Goal: Information Seeking & Learning: Learn about a topic

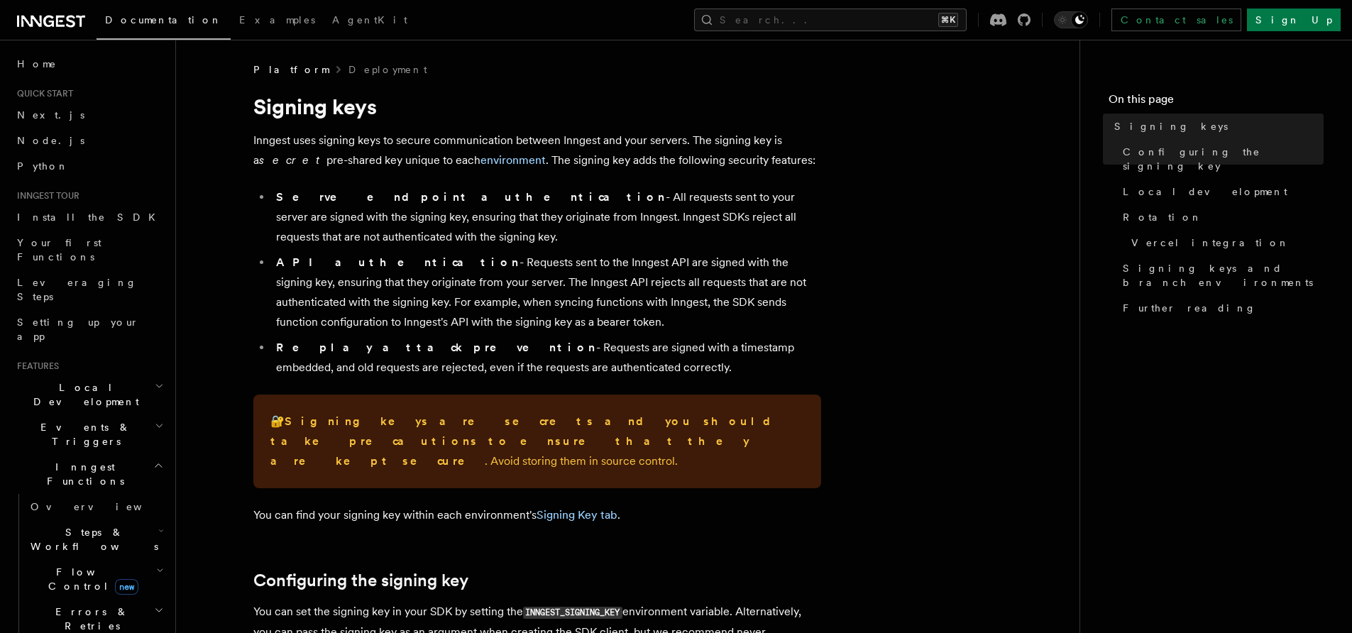
click at [153, 460] on icon "button" at bounding box center [158, 465] width 11 height 11
click at [155, 420] on icon "button" at bounding box center [159, 425] width 9 height 11
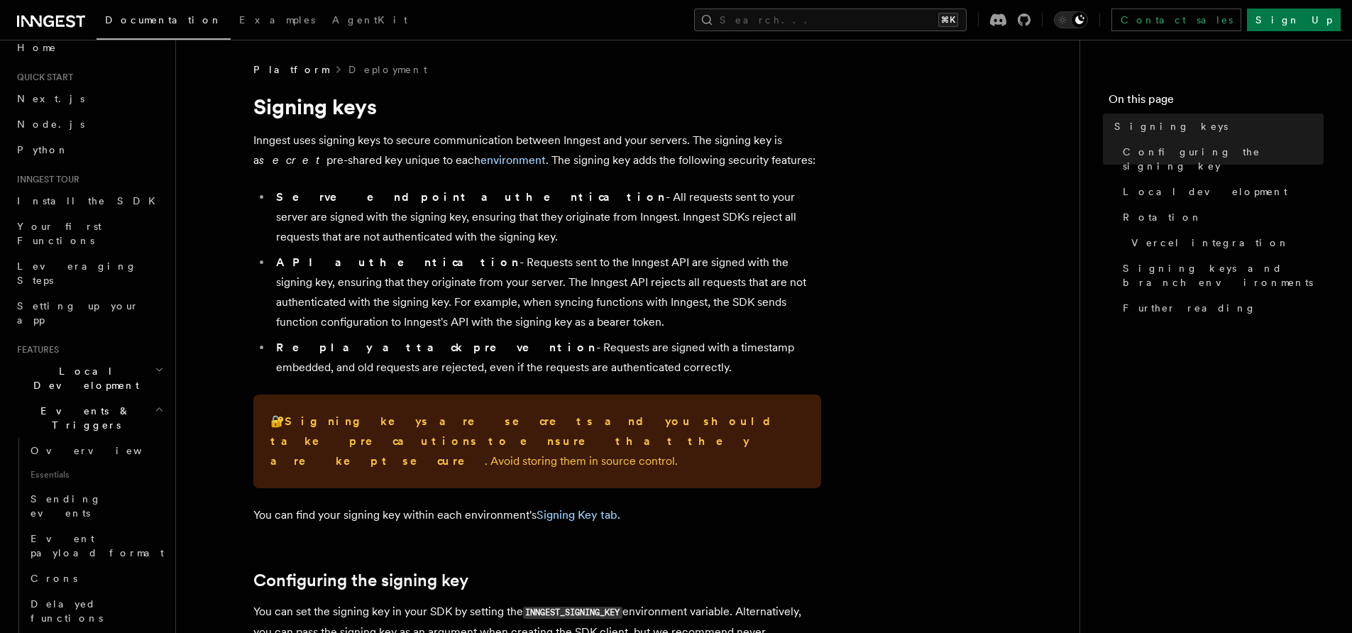
scroll to position [20, 0]
click at [155, 400] on icon "button" at bounding box center [159, 405] width 9 height 11
click at [157, 365] on icon "button" at bounding box center [160, 366] width 6 height 3
click at [155, 361] on icon "button" at bounding box center [159, 366] width 9 height 11
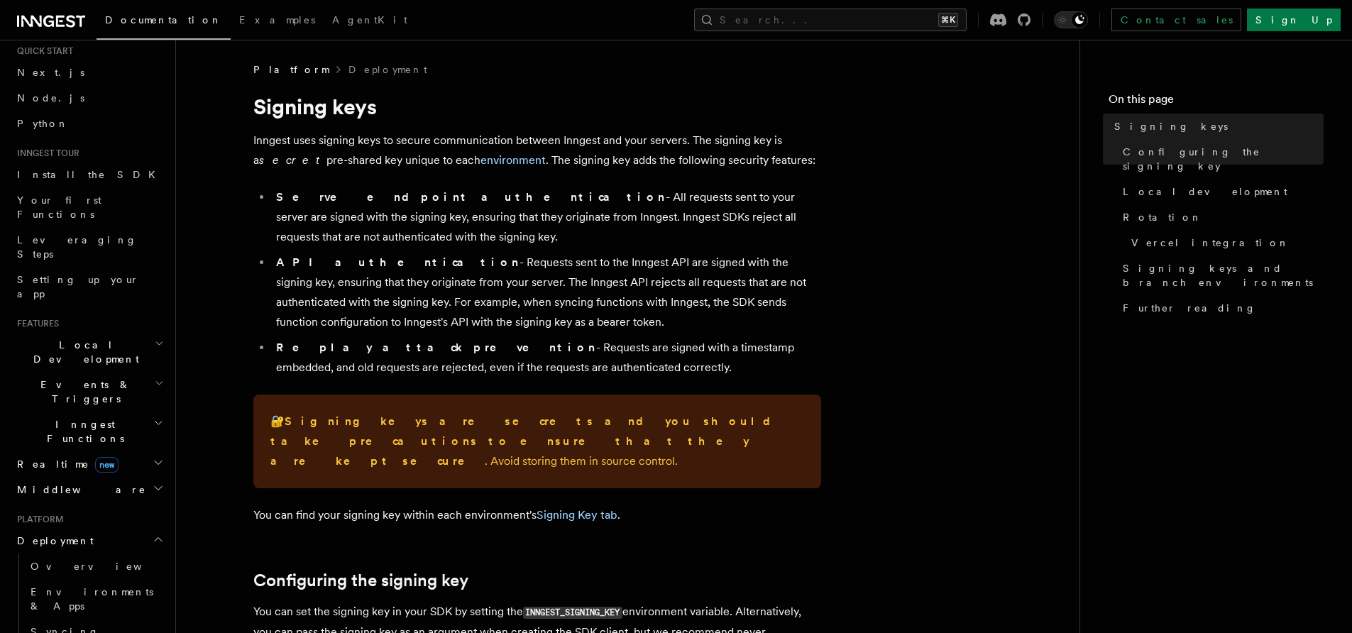
scroll to position [53, 0]
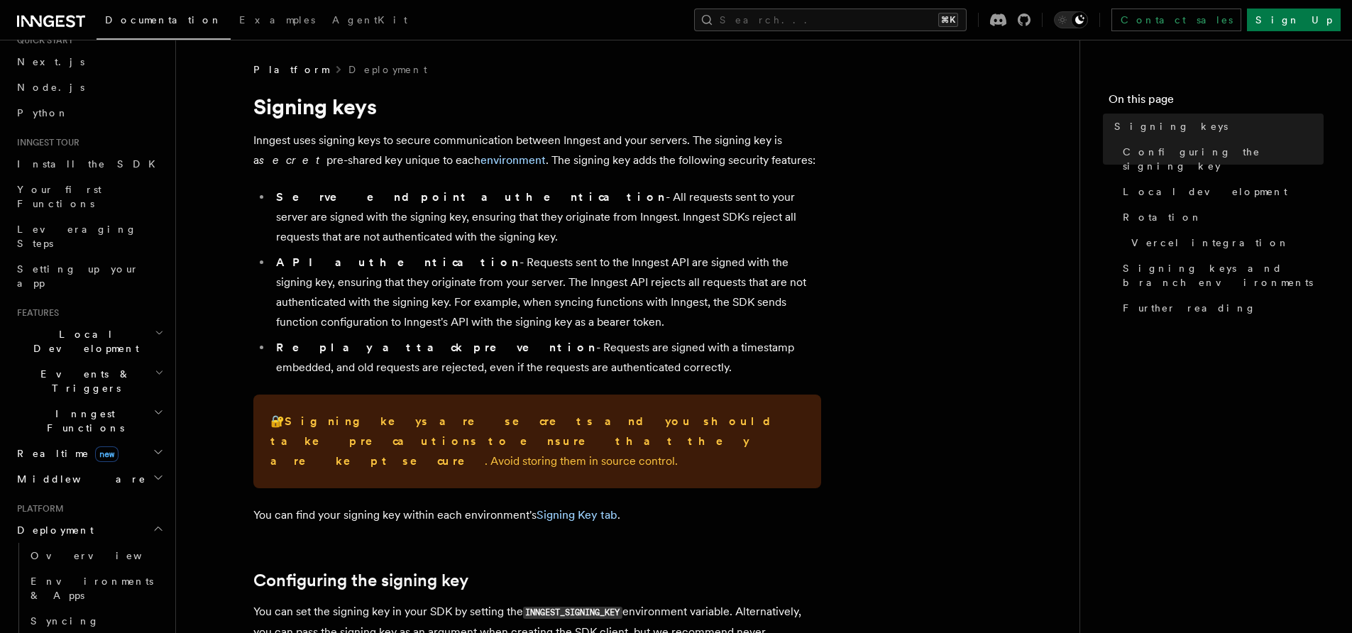
click at [149, 518] on h2 "Deployment" at bounding box center [88, 531] width 155 height 26
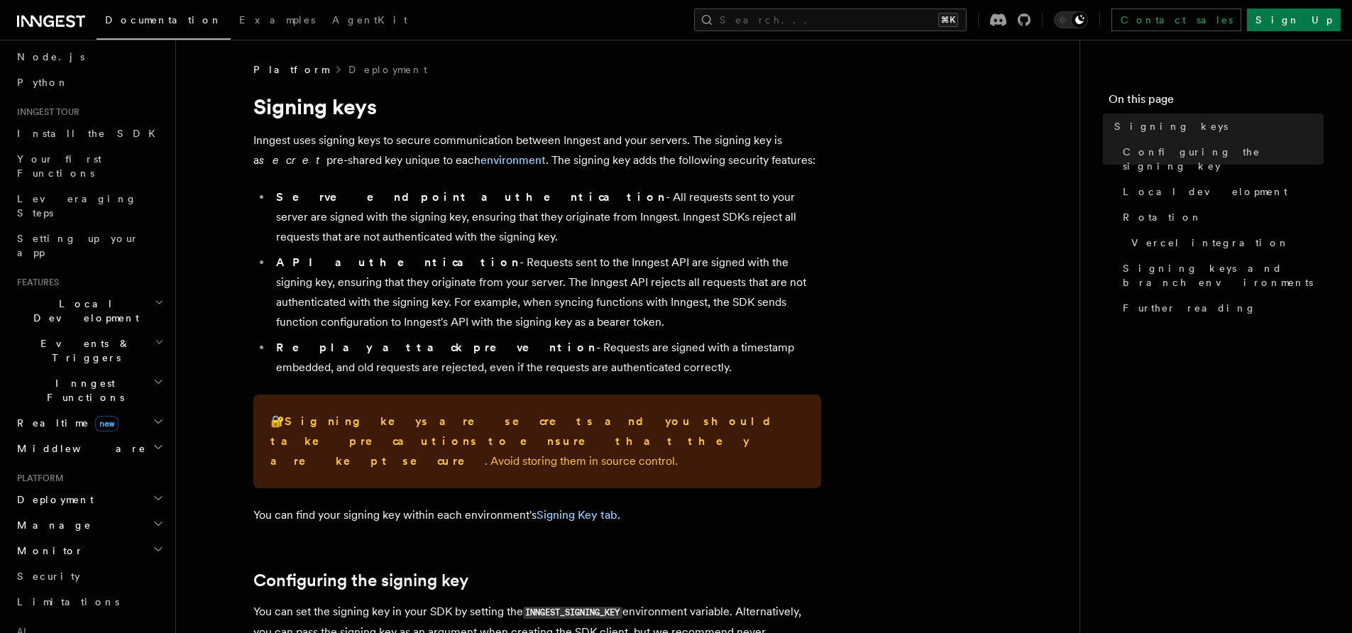
scroll to position [100, 0]
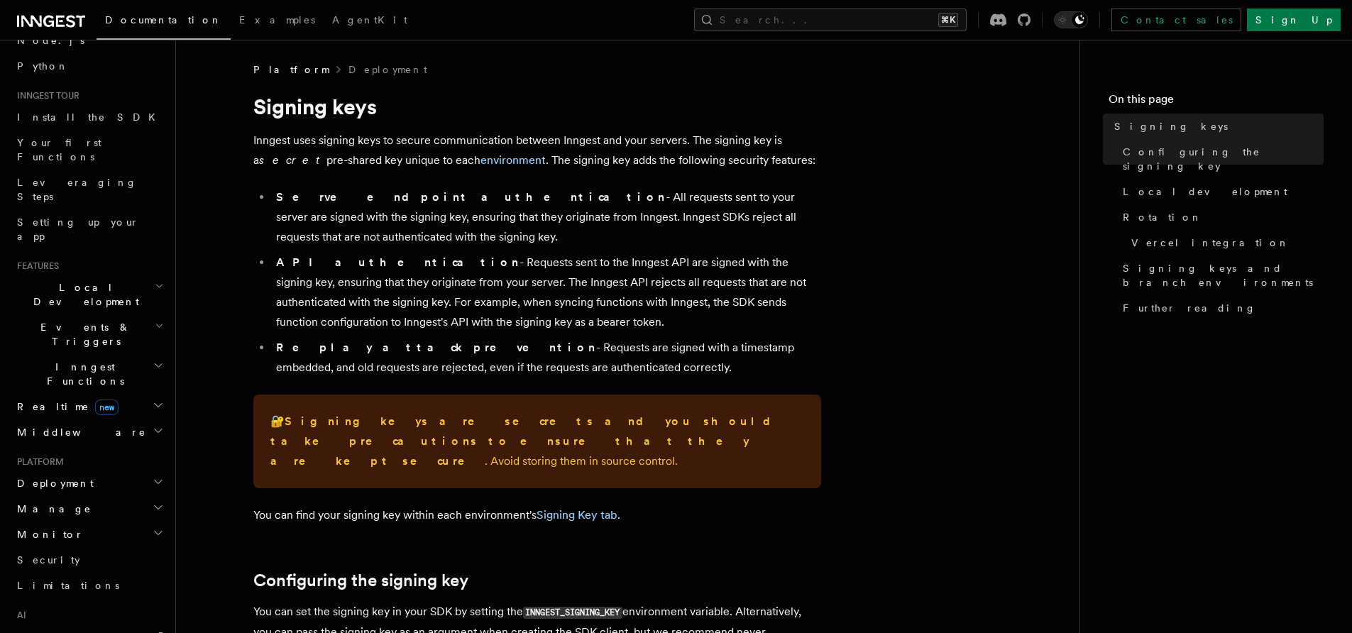
click at [153, 502] on icon "button" at bounding box center [158, 507] width 11 height 11
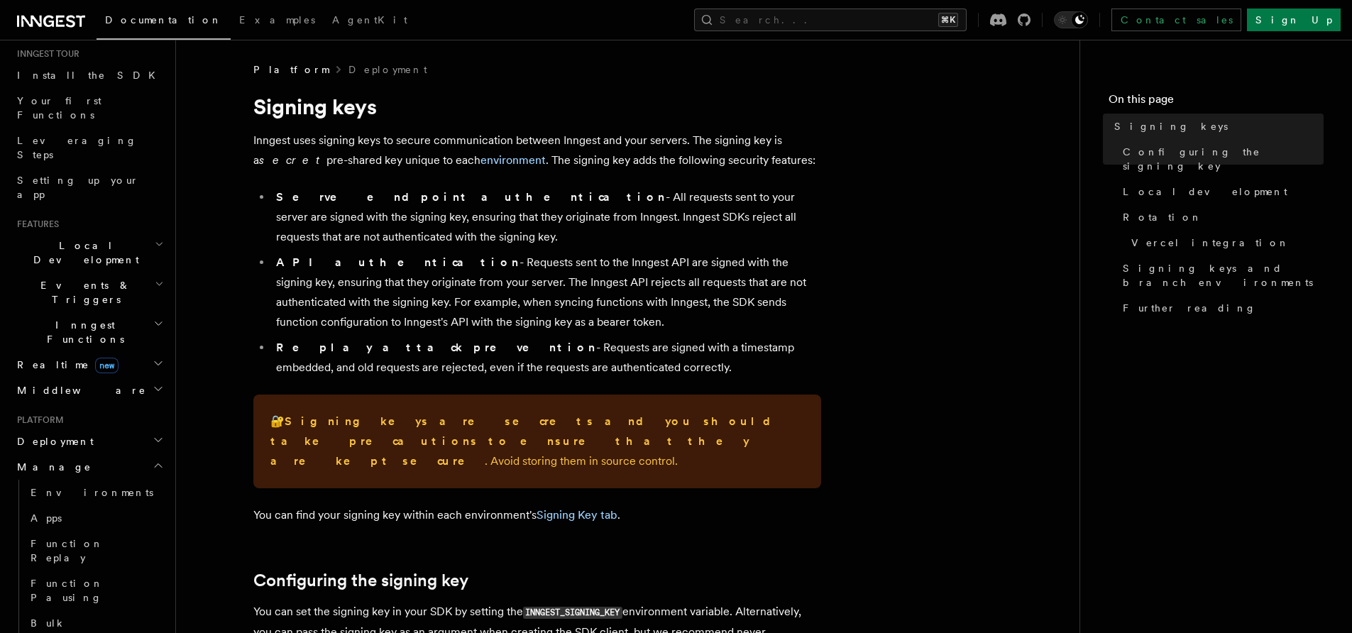
scroll to position [169, 0]
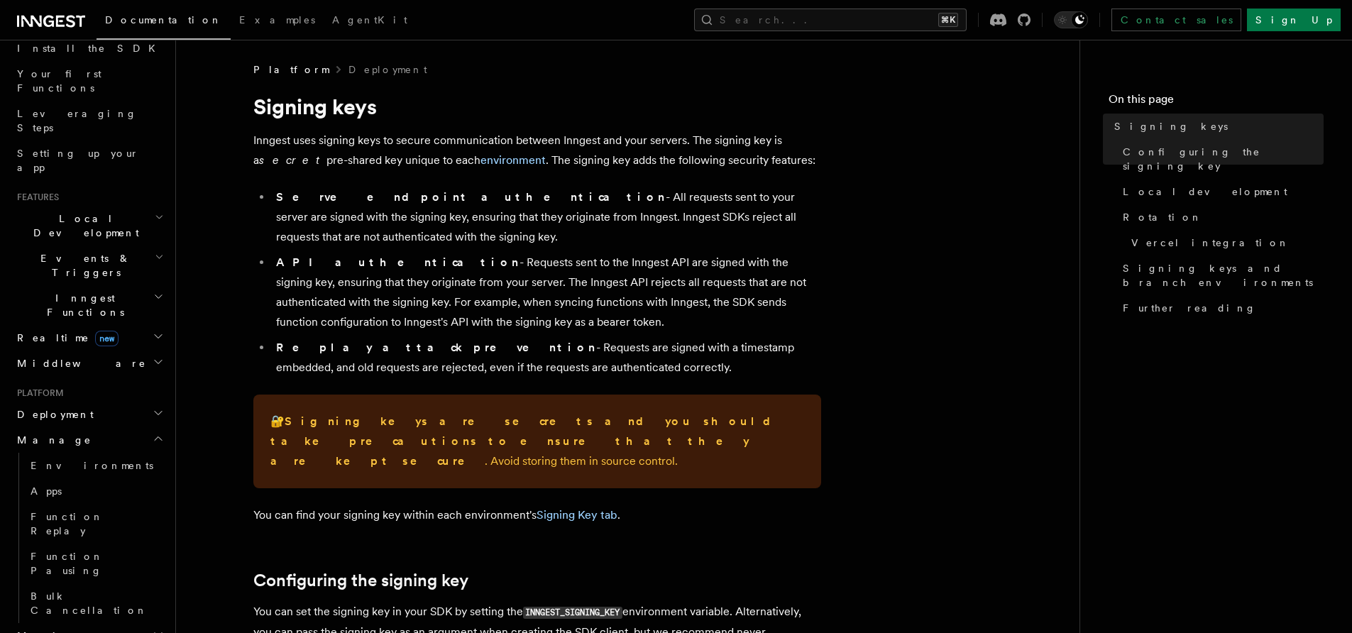
click at [155, 633] on icon "button" at bounding box center [158, 635] width 7 height 4
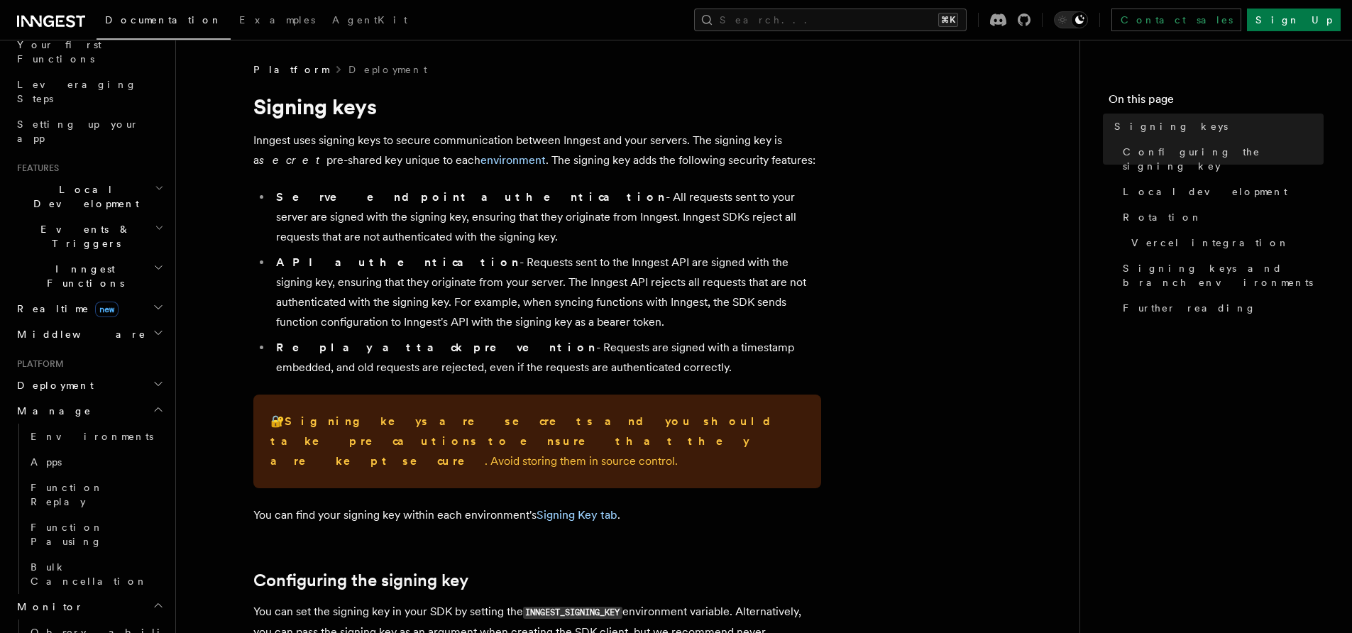
scroll to position [199, 0]
click at [153, 598] on icon "button" at bounding box center [158, 603] width 11 height 11
click at [126, 553] on link "Bulk Cancellation" at bounding box center [96, 573] width 142 height 40
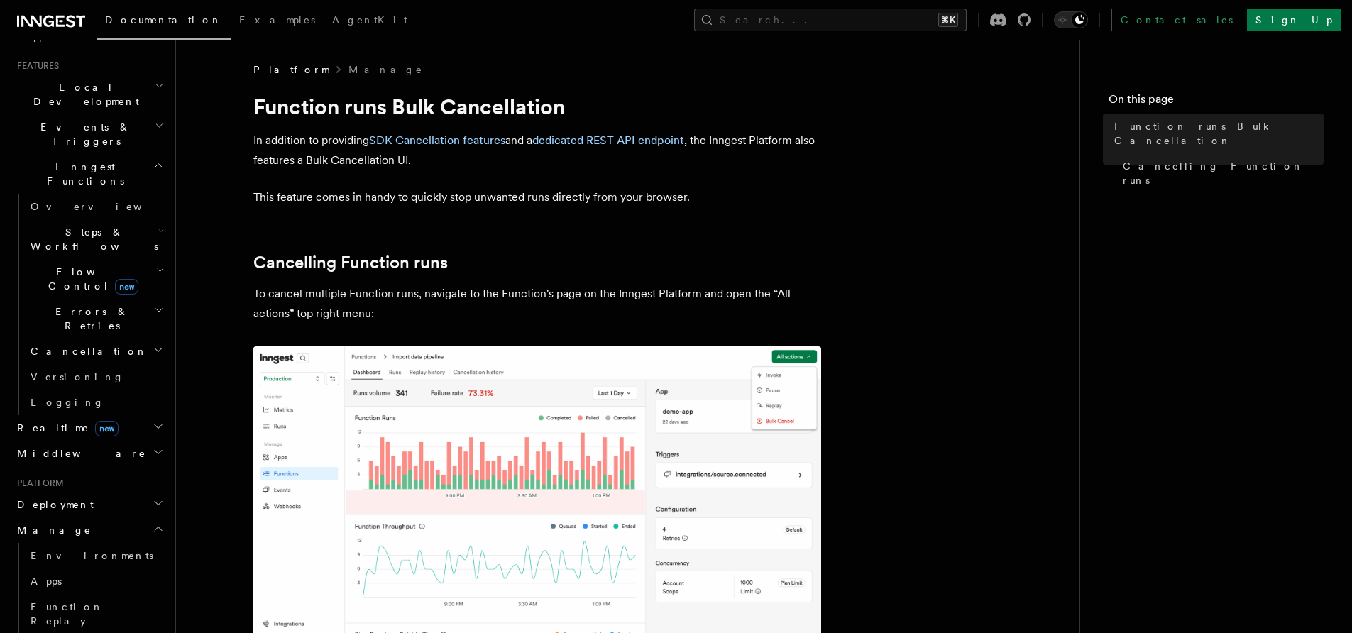
scroll to position [304, 0]
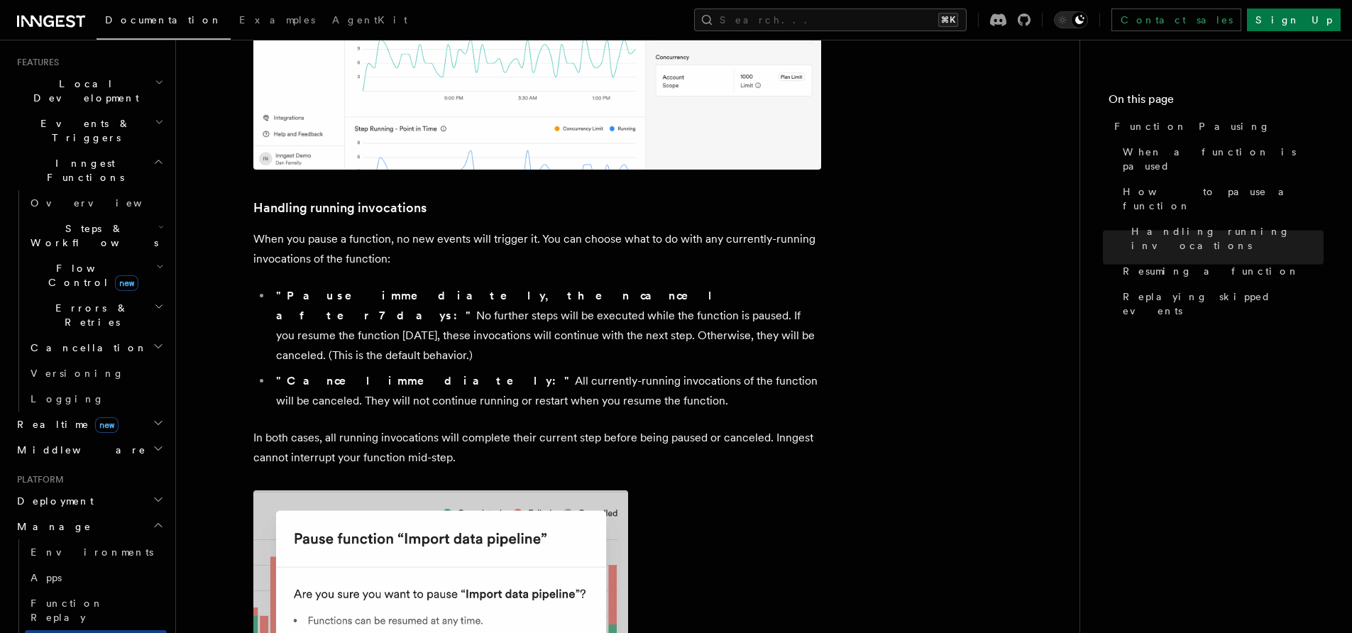
scroll to position [865, 0]
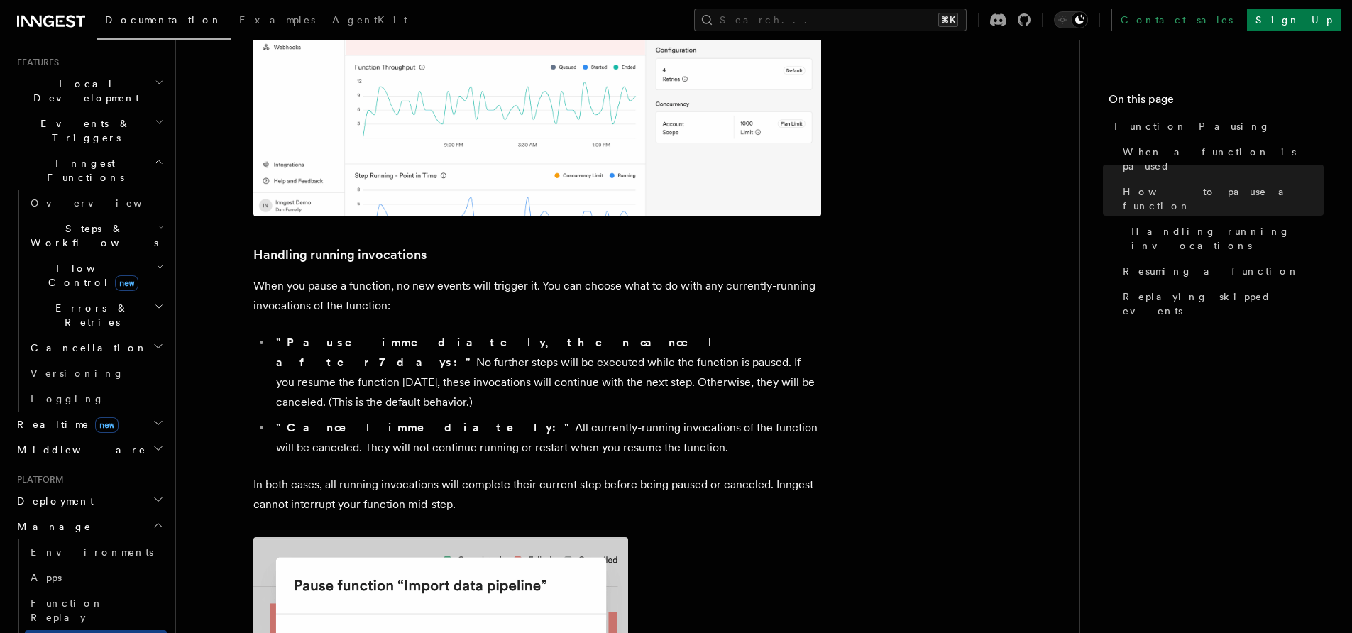
click at [133, 514] on h2 "Manage" at bounding box center [88, 527] width 155 height 26
click at [93, 540] on h2 "Monitor" at bounding box center [88, 553] width 155 height 26
click at [81, 571] on span "Observability & metrics" at bounding box center [104, 585] width 146 height 28
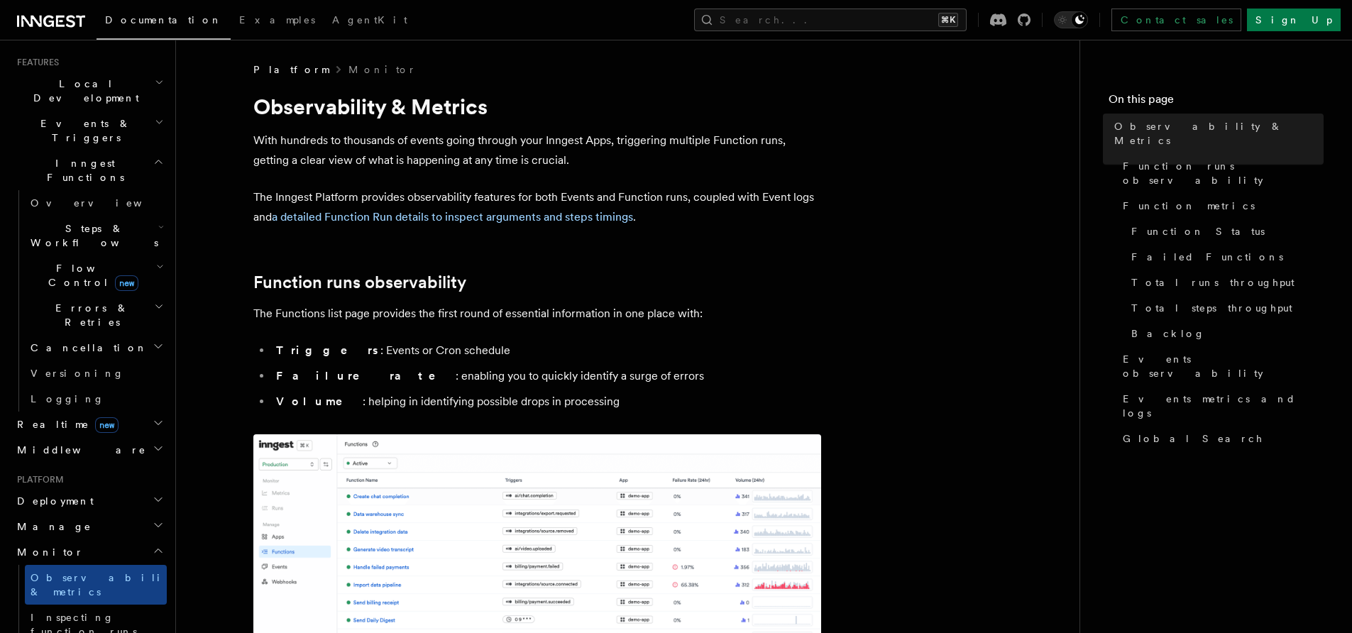
click at [101, 540] on h2 "Monitor" at bounding box center [88, 553] width 155 height 26
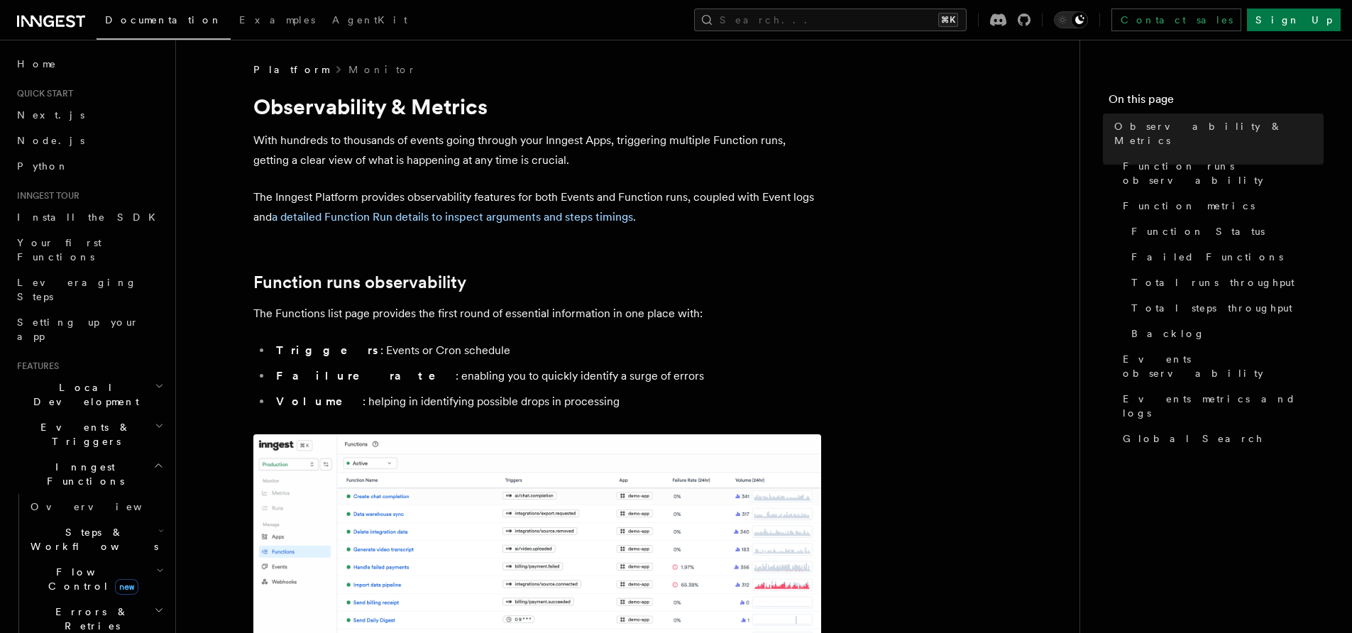
click at [64, 380] on span "Local Development" at bounding box center [82, 394] width 143 height 28
click at [56, 460] on span "Inngest Functions" at bounding box center [82, 474] width 142 height 28
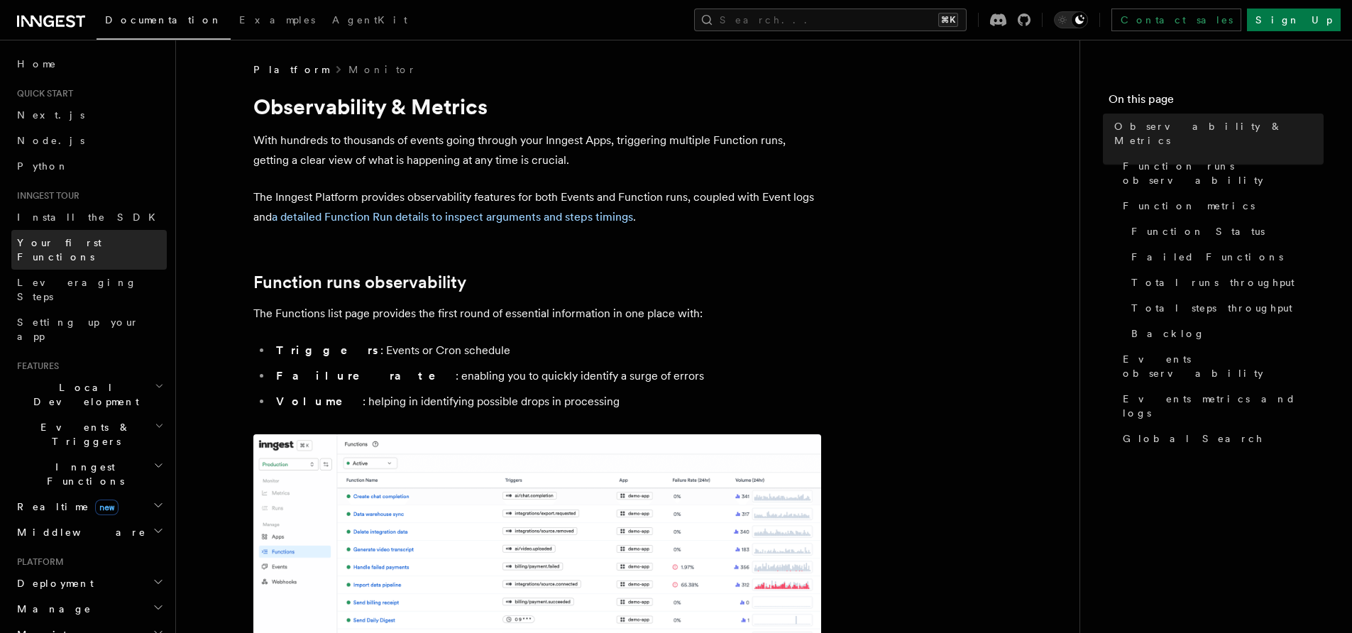
click at [53, 251] on link "Your first Functions" at bounding box center [88, 250] width 155 height 40
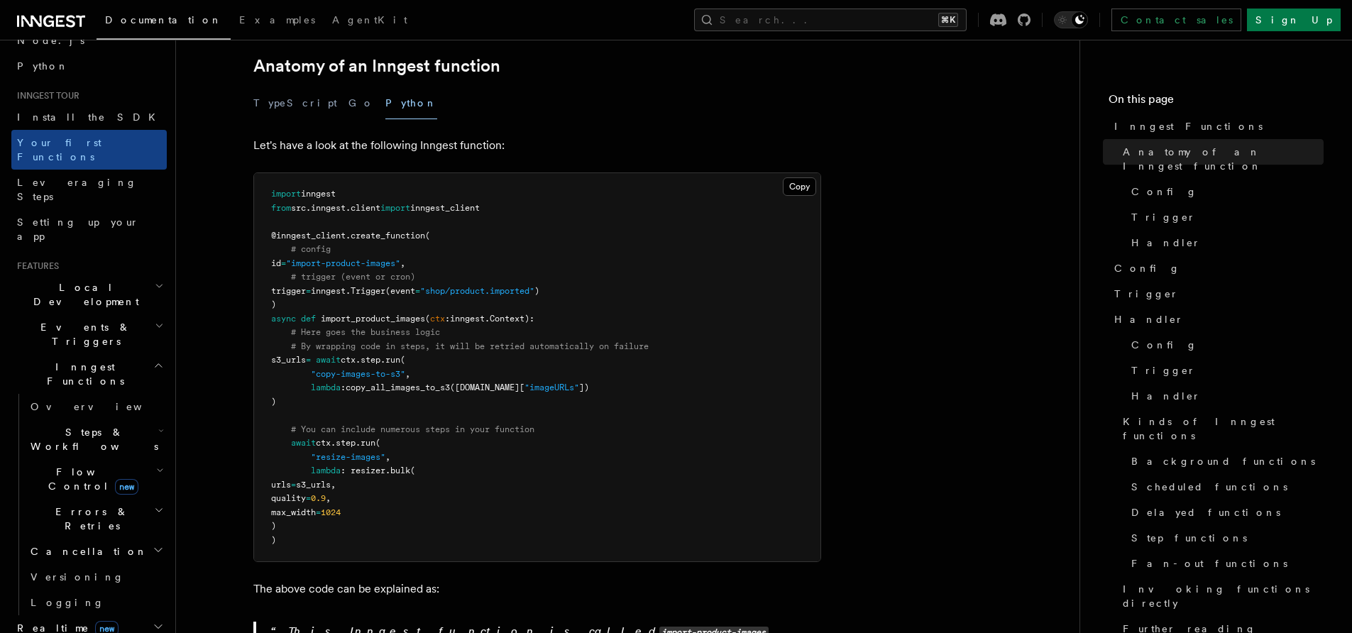
scroll to position [99, 0]
click at [93, 361] on span "Inngest Functions" at bounding box center [82, 375] width 142 height 28
click at [46, 400] on span "Realtime new" at bounding box center [64, 407] width 107 height 14
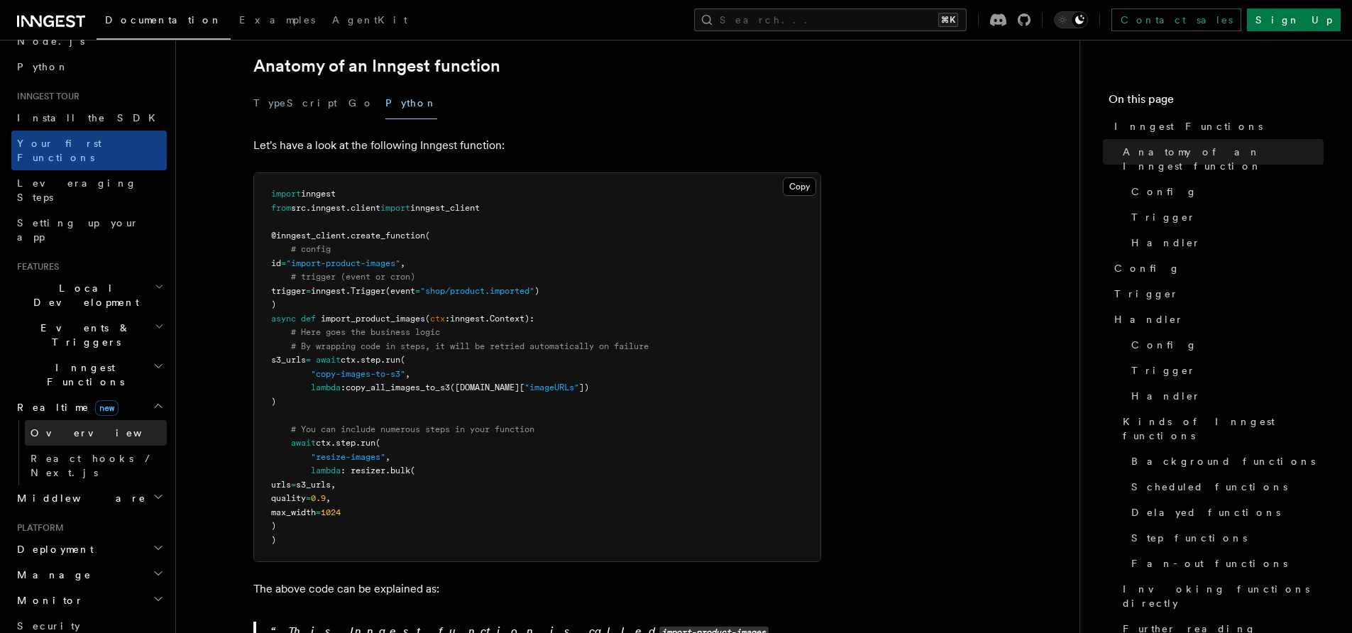
click at [46, 427] on span "Overview" at bounding box center [104, 432] width 146 height 11
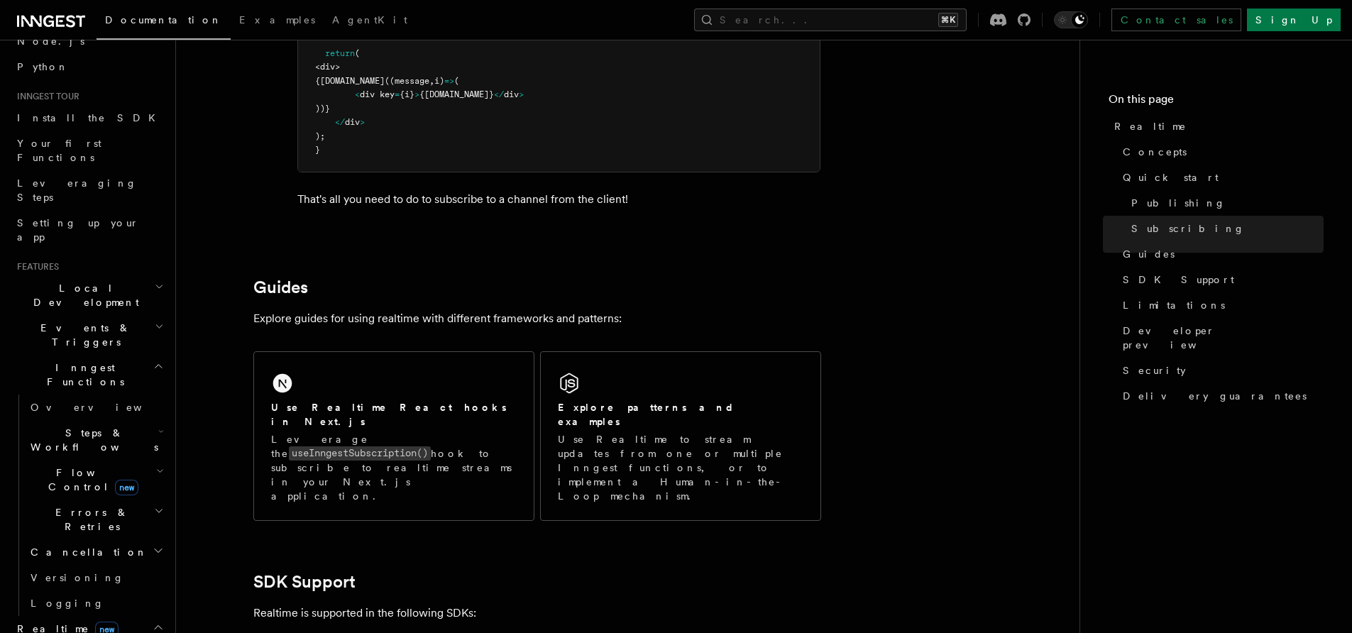
scroll to position [3172, 0]
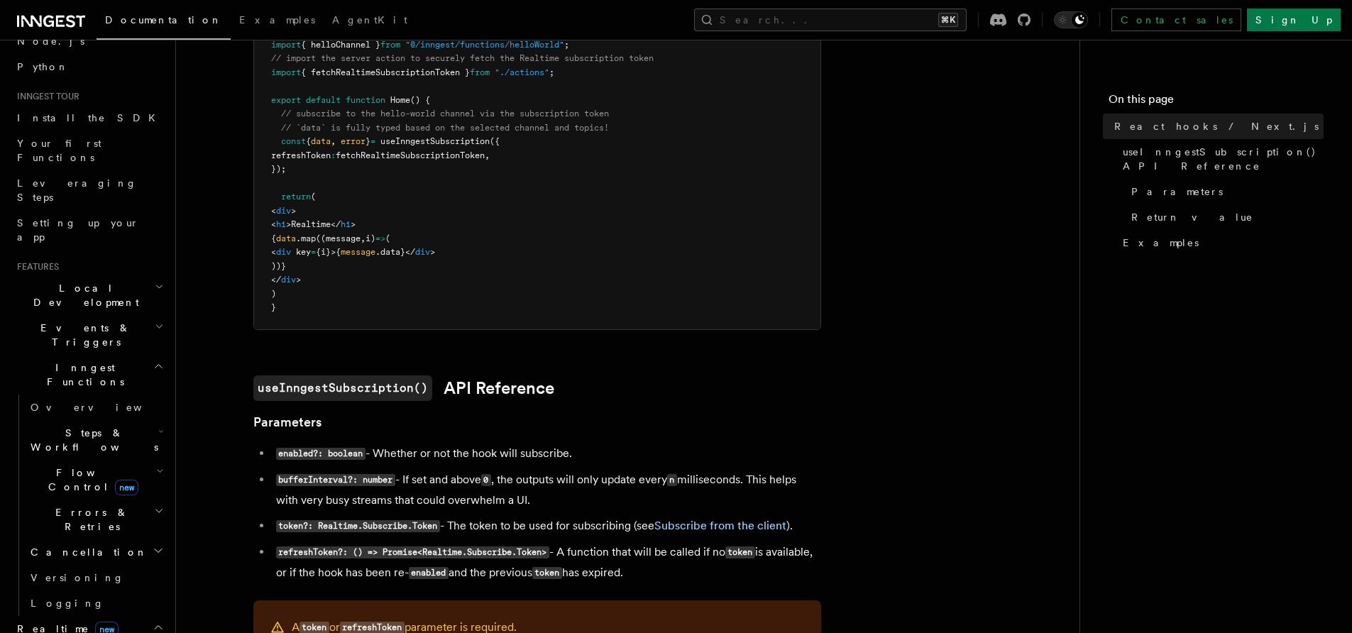
scroll to position [613, 0]
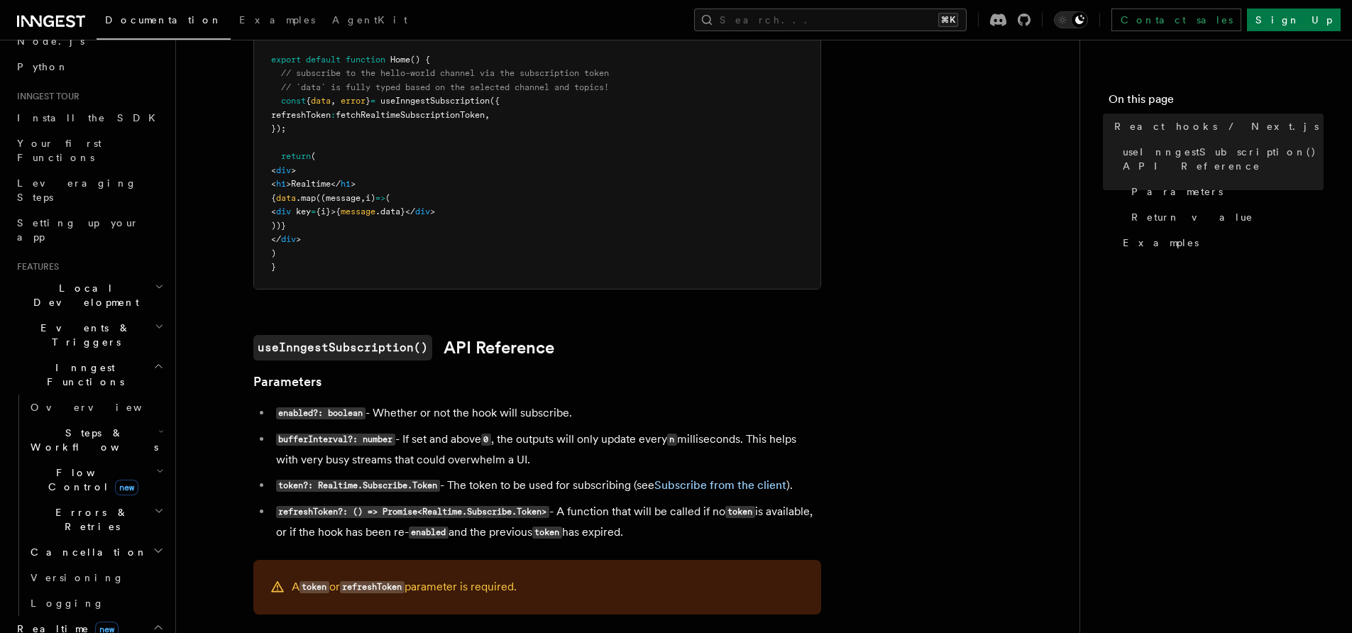
click at [27, 622] on span "Realtime new" at bounding box center [64, 629] width 107 height 14
click at [46, 426] on span "Steps & Workflows" at bounding box center [91, 440] width 133 height 28
click at [35, 361] on span "Inngest Functions" at bounding box center [82, 375] width 142 height 28
click at [39, 321] on span "Events & Triggers" at bounding box center [82, 335] width 143 height 28
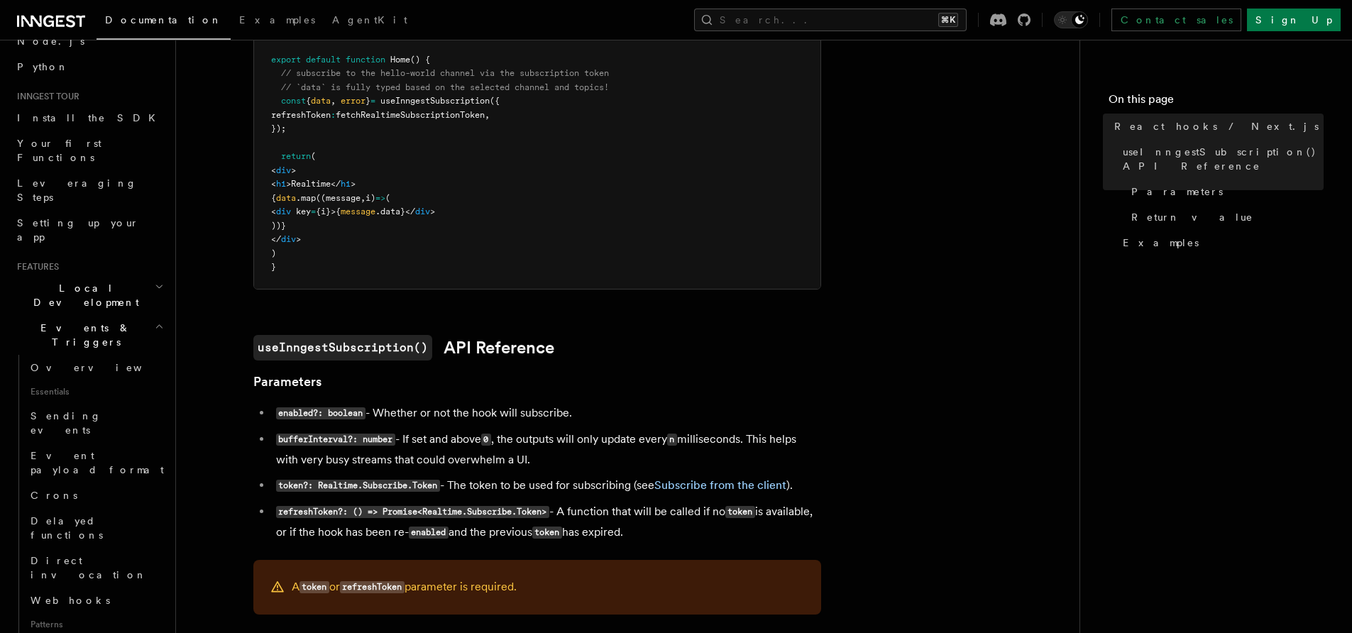
click at [39, 321] on span "Events & Triggers" at bounding box center [82, 335] width 143 height 28
click at [37, 281] on span "Local Development" at bounding box center [82, 295] width 143 height 28
click at [25, 426] on span "Middleware" at bounding box center [78, 433] width 135 height 14
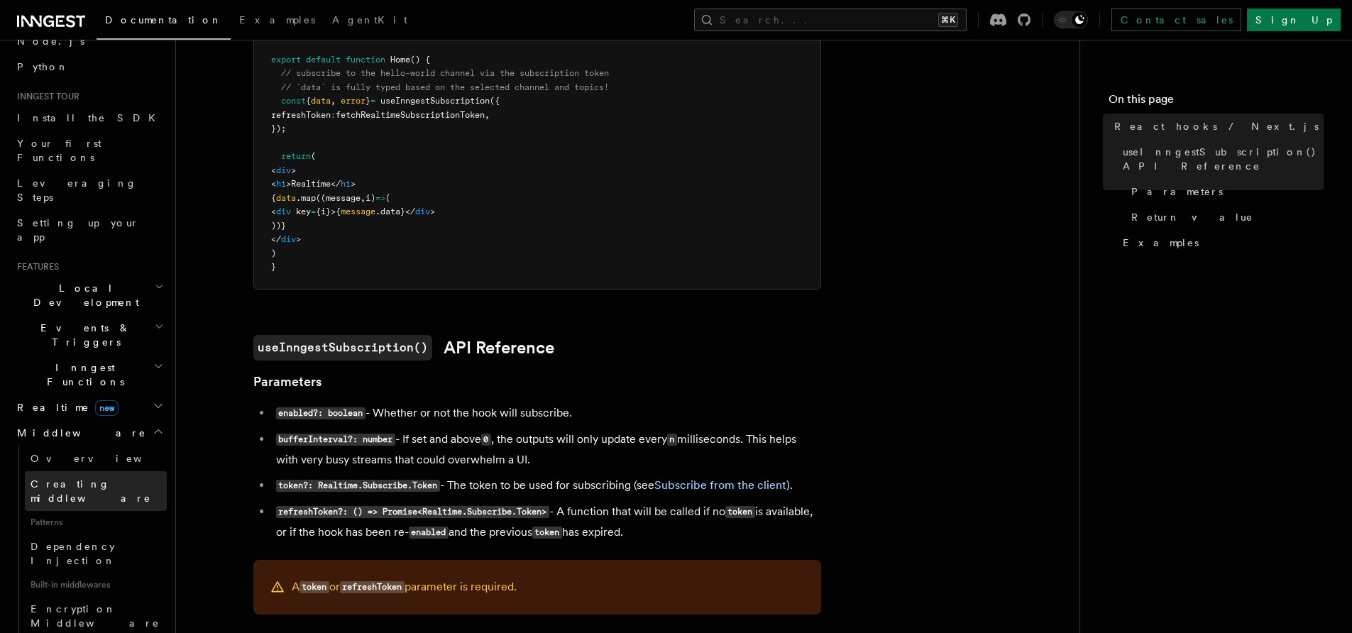
click at [48, 478] on span "Creating middleware" at bounding box center [91, 491] width 121 height 26
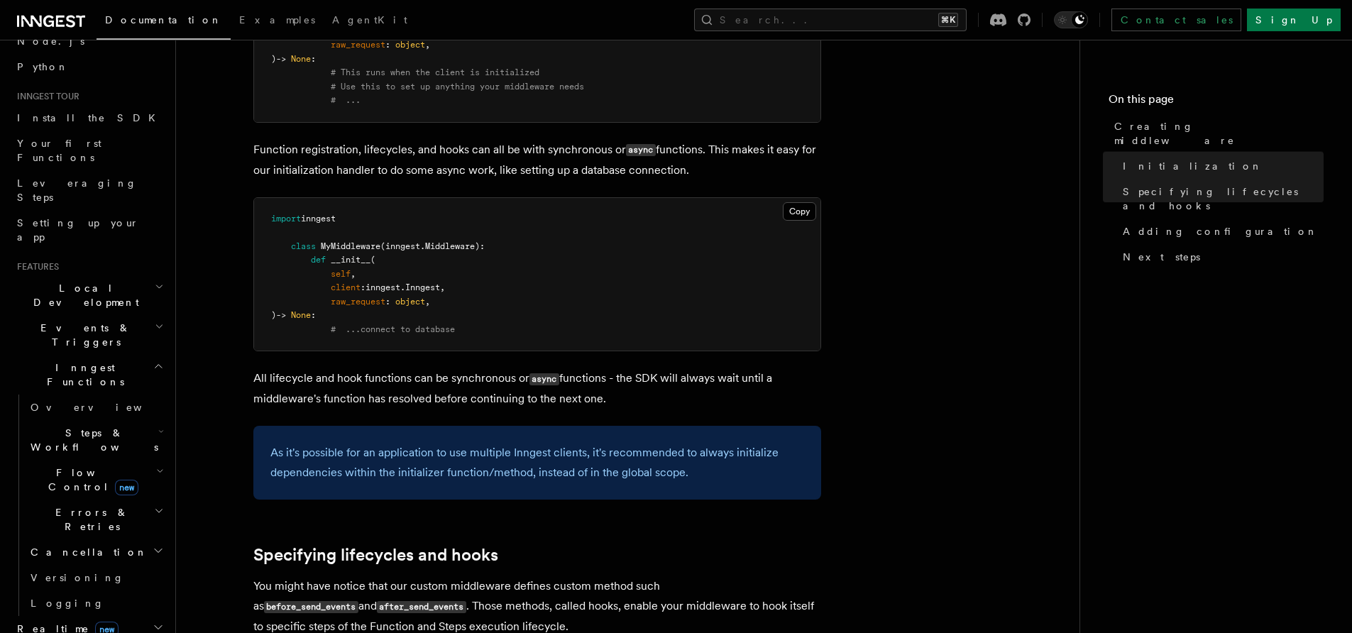
scroll to position [420, 0]
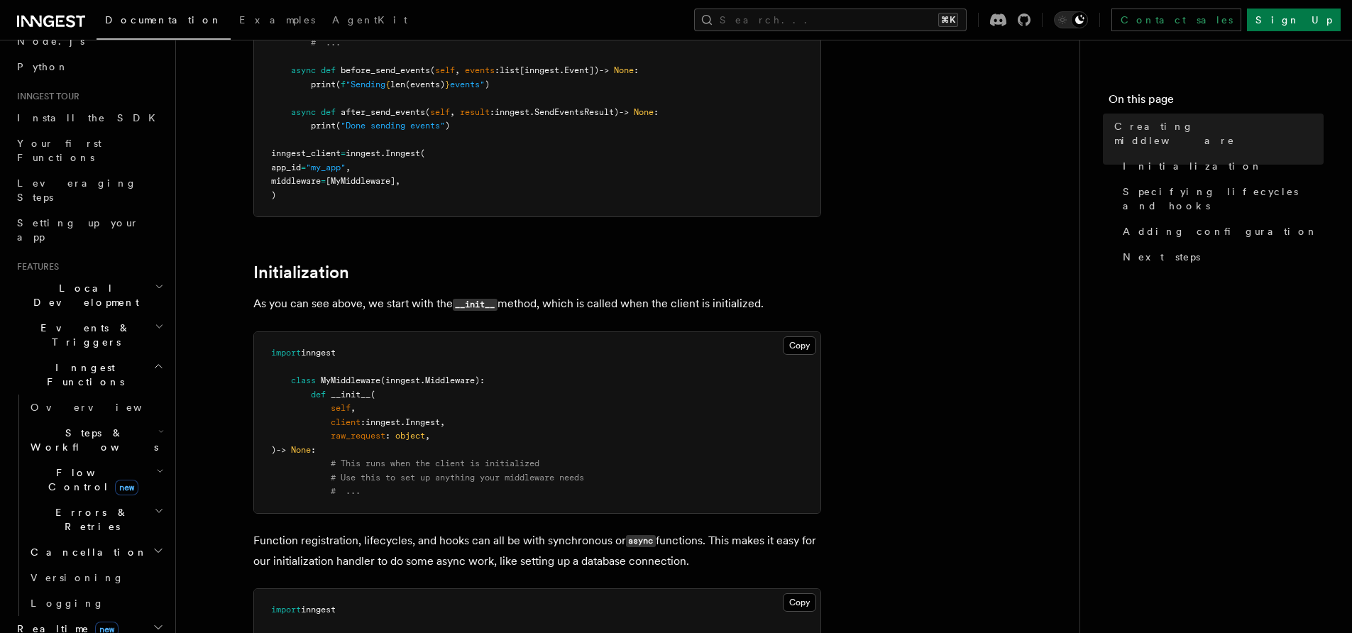
click at [33, 622] on span "Realtime new" at bounding box center [64, 629] width 107 height 14
click at [35, 572] on span "Versioning" at bounding box center [78, 577] width 94 height 11
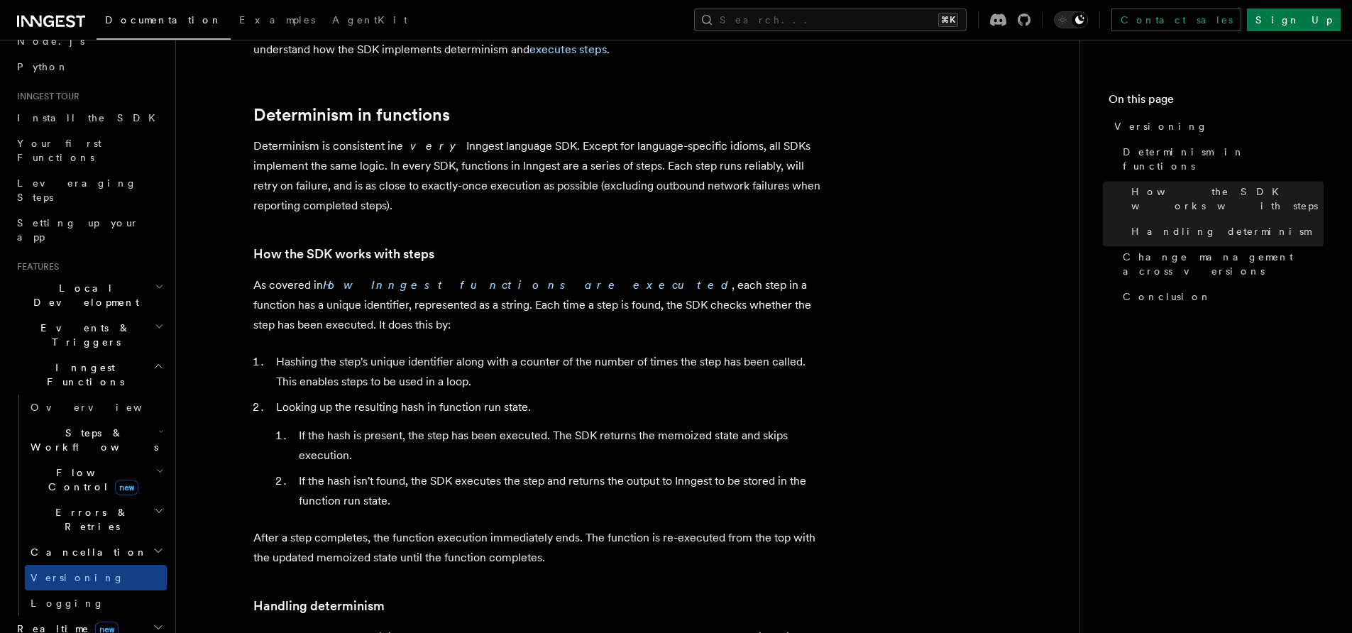
scroll to position [91, 0]
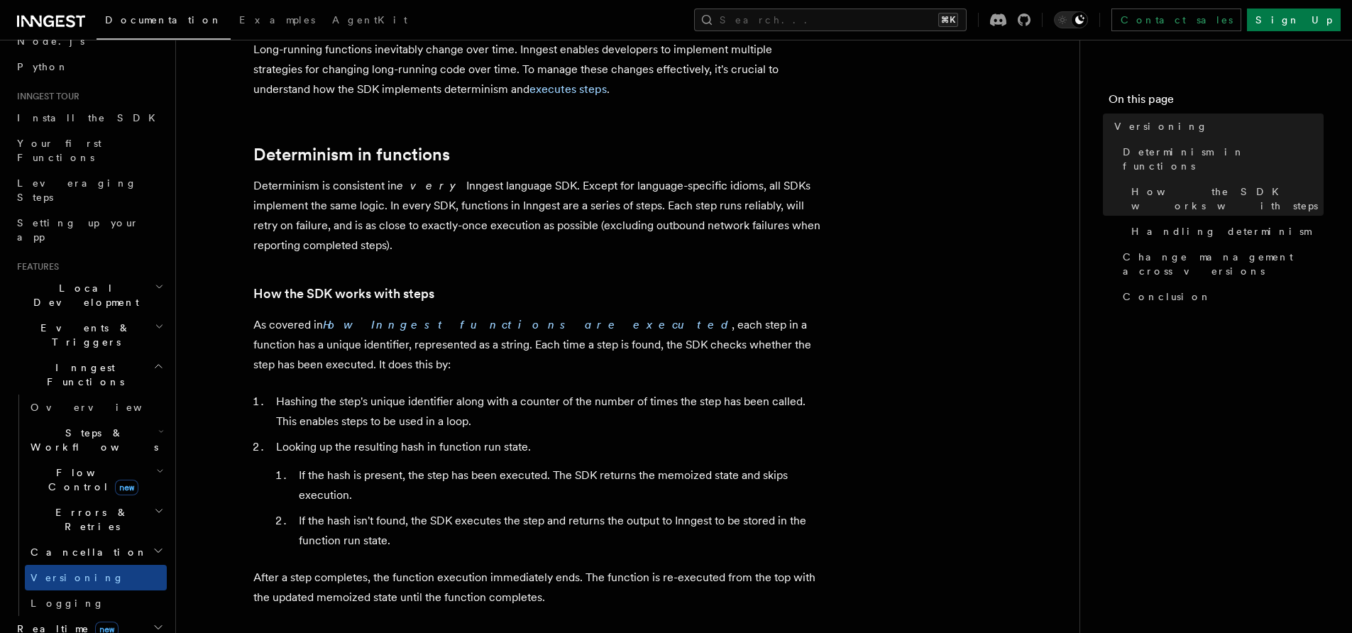
click at [72, 466] on span "Flow Control new" at bounding box center [90, 480] width 131 height 28
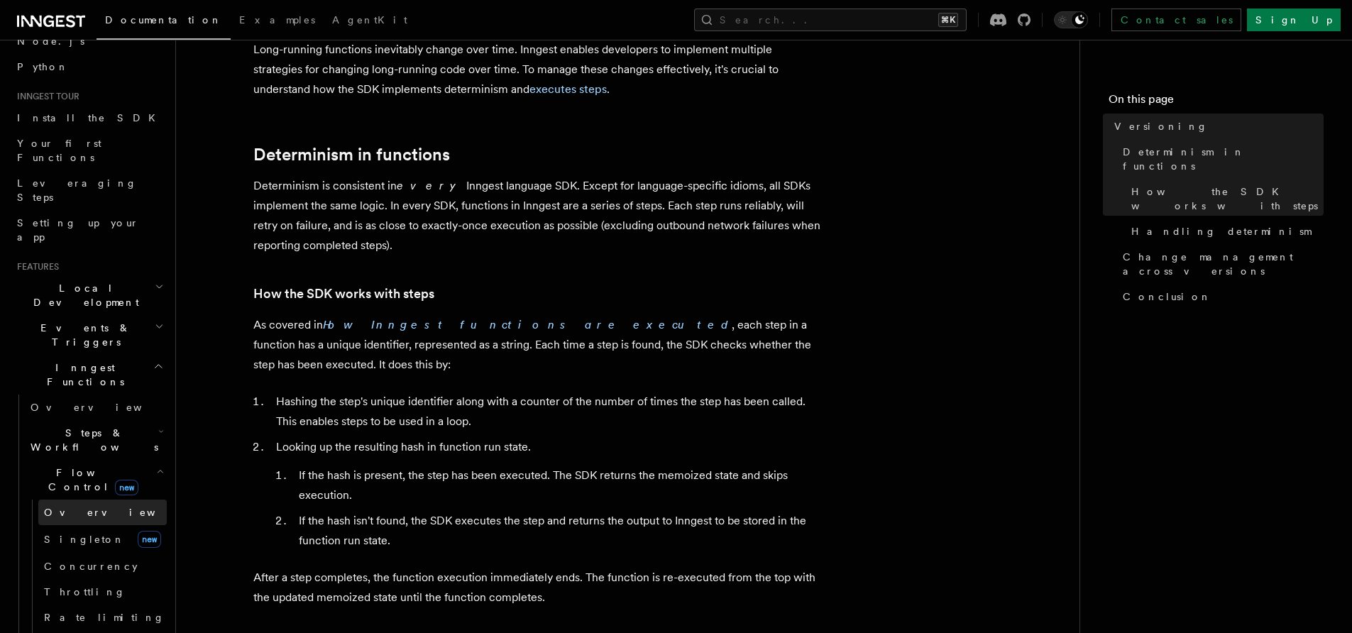
click at [58, 507] on span "Overview" at bounding box center [117, 512] width 146 height 11
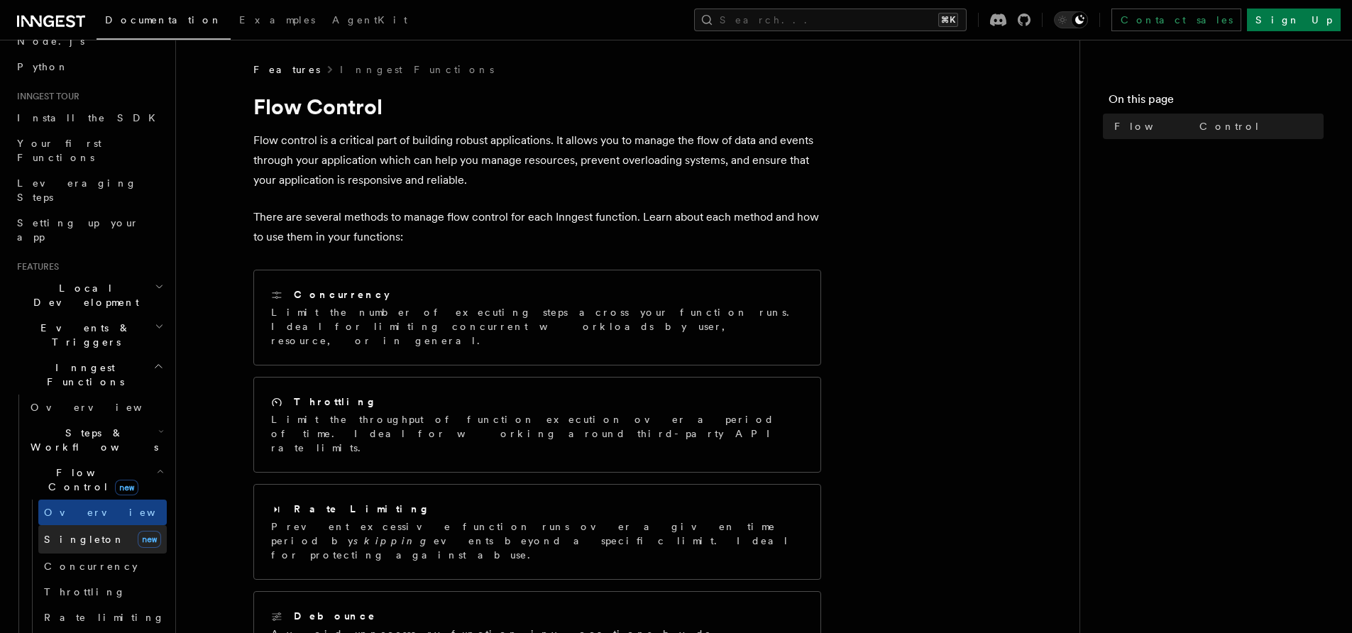
click at [58, 532] on span "Singleton" at bounding box center [84, 539] width 81 height 14
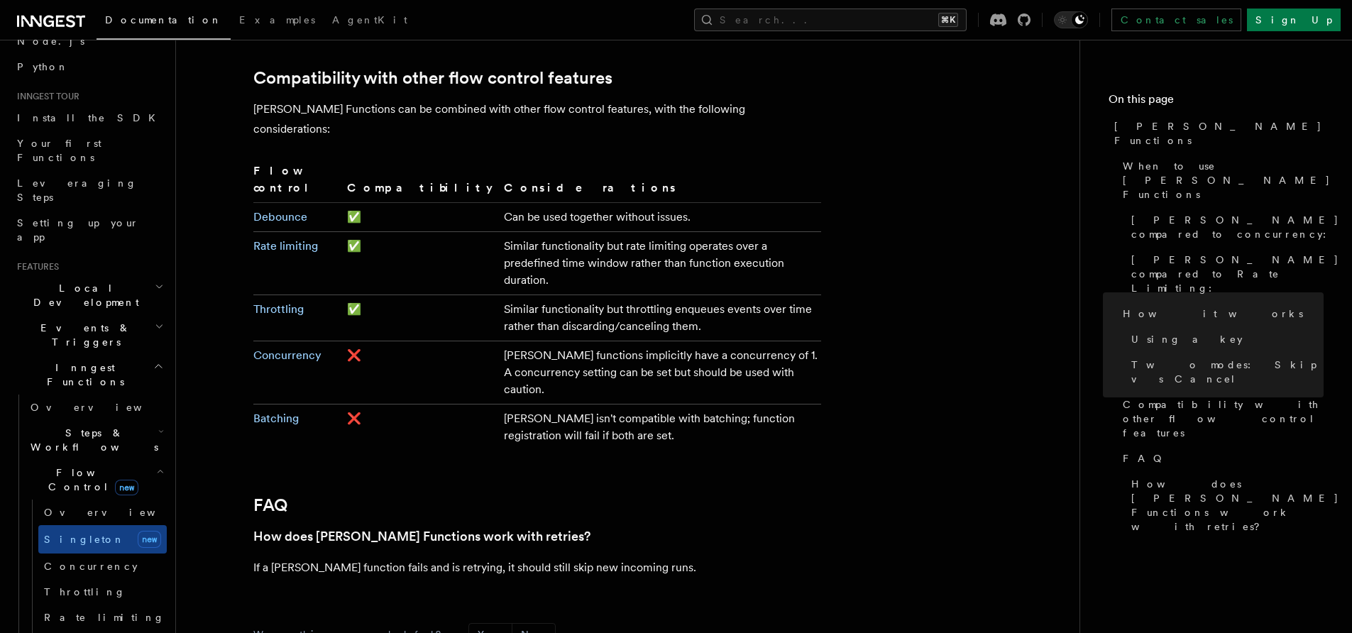
scroll to position [2295, 0]
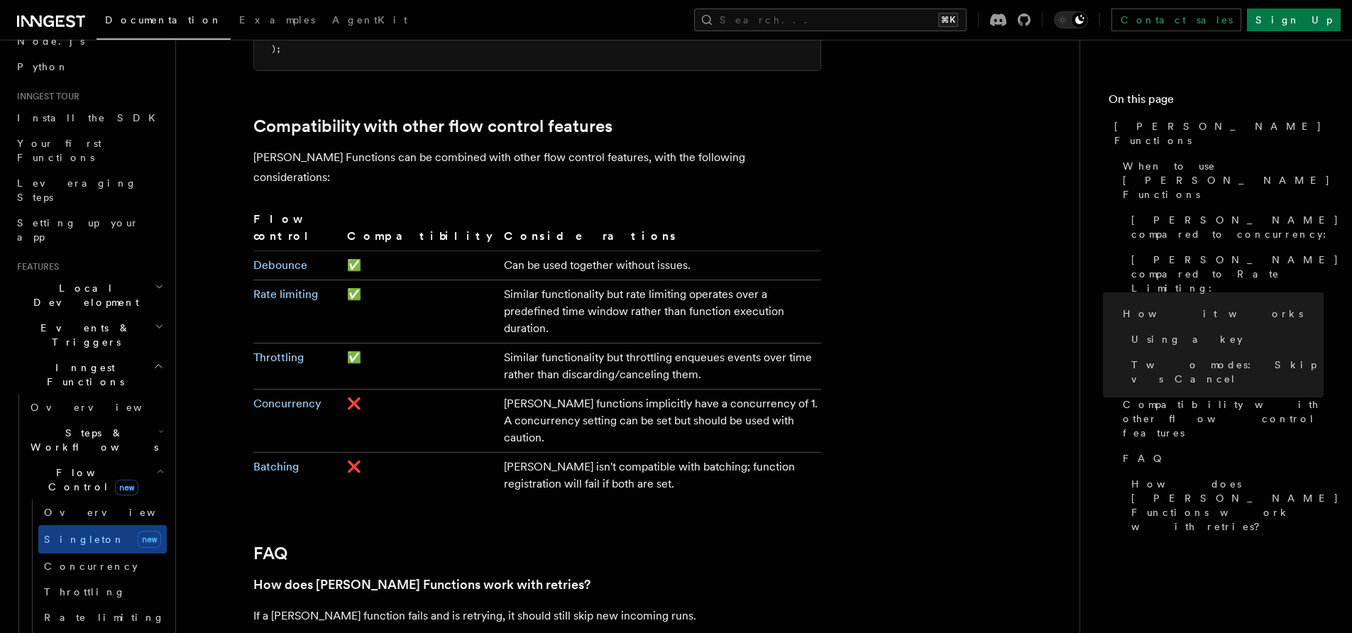
click at [65, 466] on span "Flow Control new" at bounding box center [90, 480] width 131 height 28
click at [65, 426] on span "Steps & Workflows" at bounding box center [91, 440] width 133 height 28
click at [62, 493] on span "Function steps" at bounding box center [98, 498] width 109 height 11
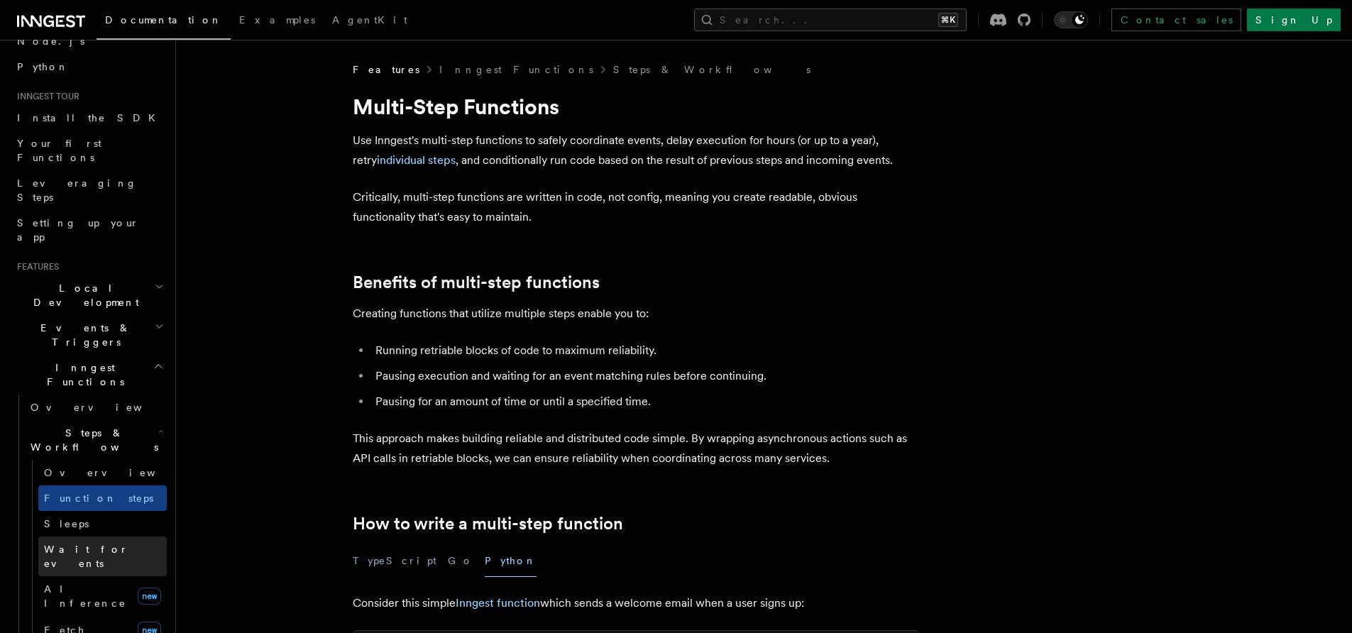
click at [58, 544] on span "Wait for events" at bounding box center [86, 557] width 84 height 26
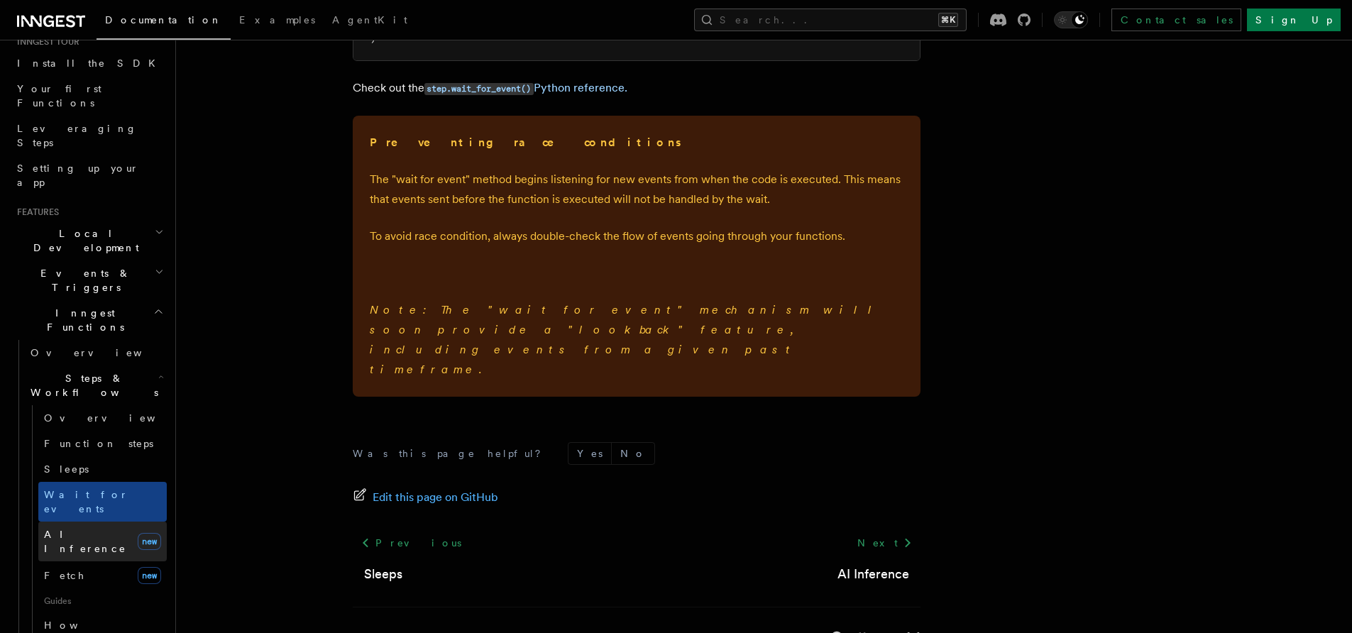
scroll to position [167, 0]
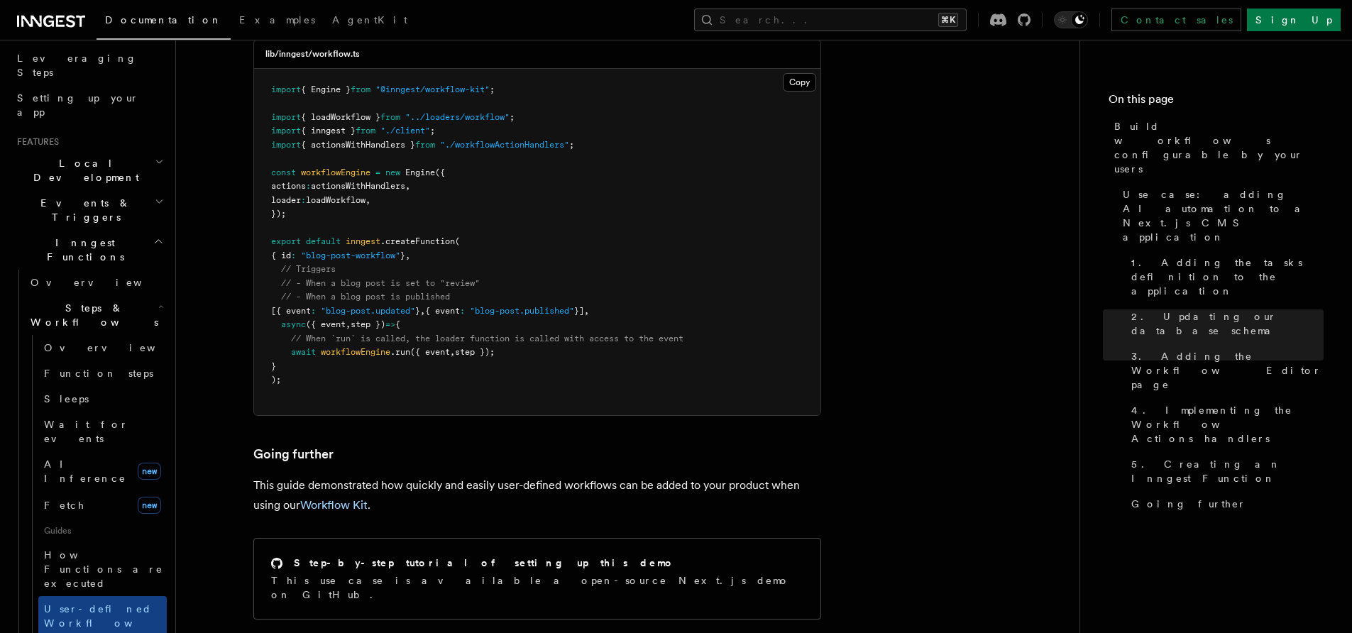
scroll to position [231, 0]
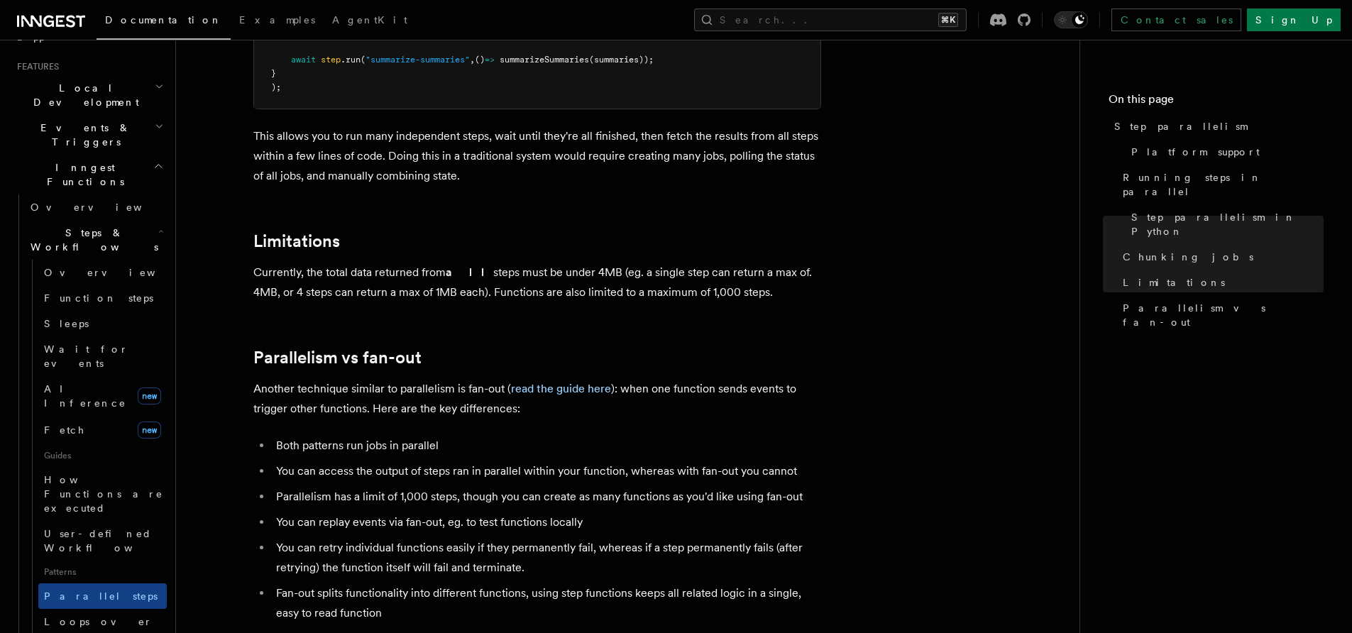
scroll to position [314, 0]
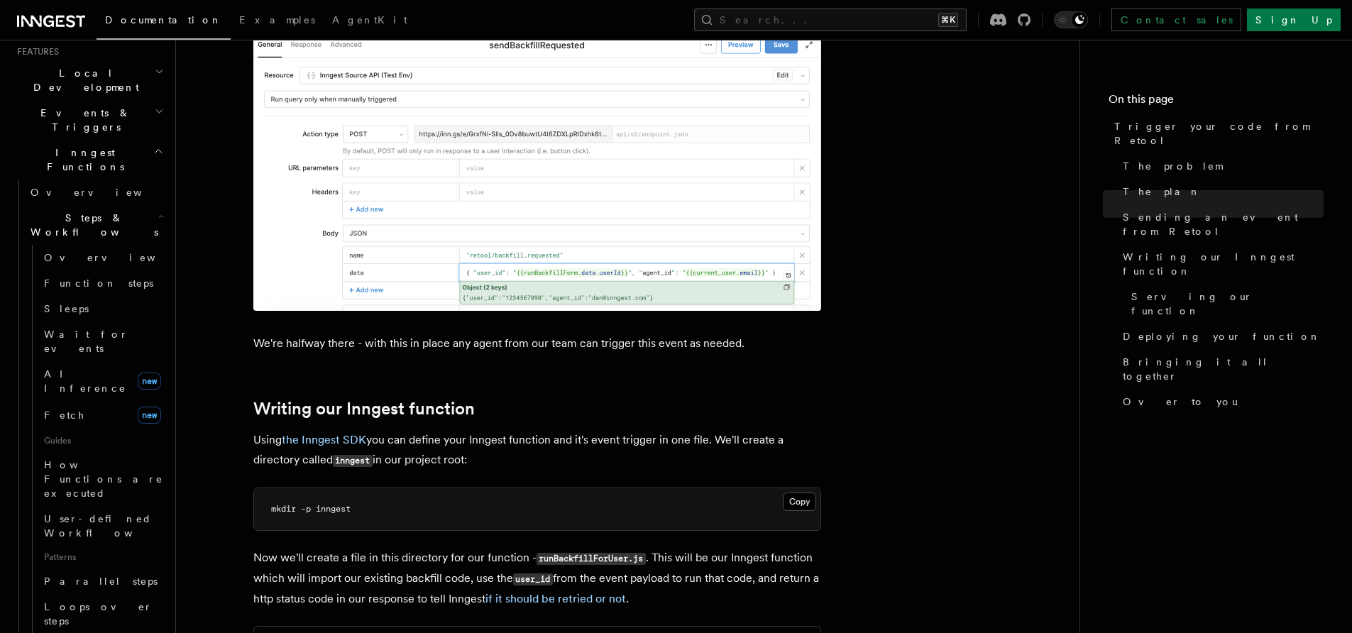
scroll to position [2750, 0]
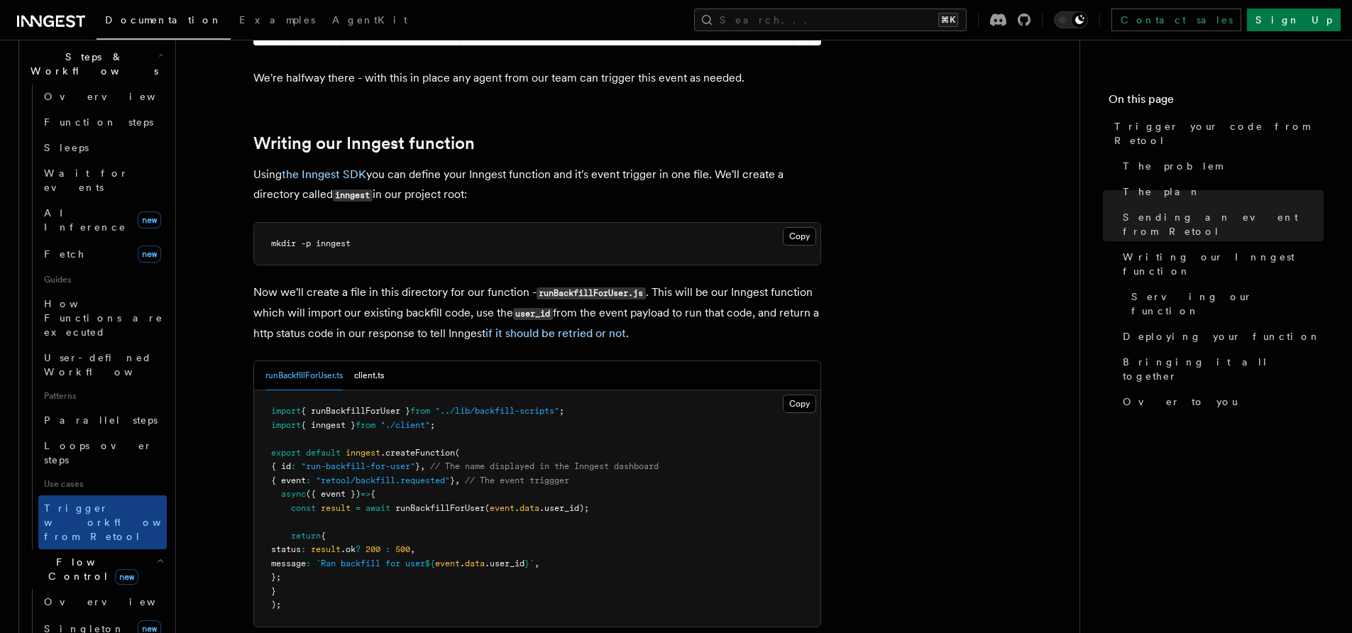
scroll to position [580, 0]
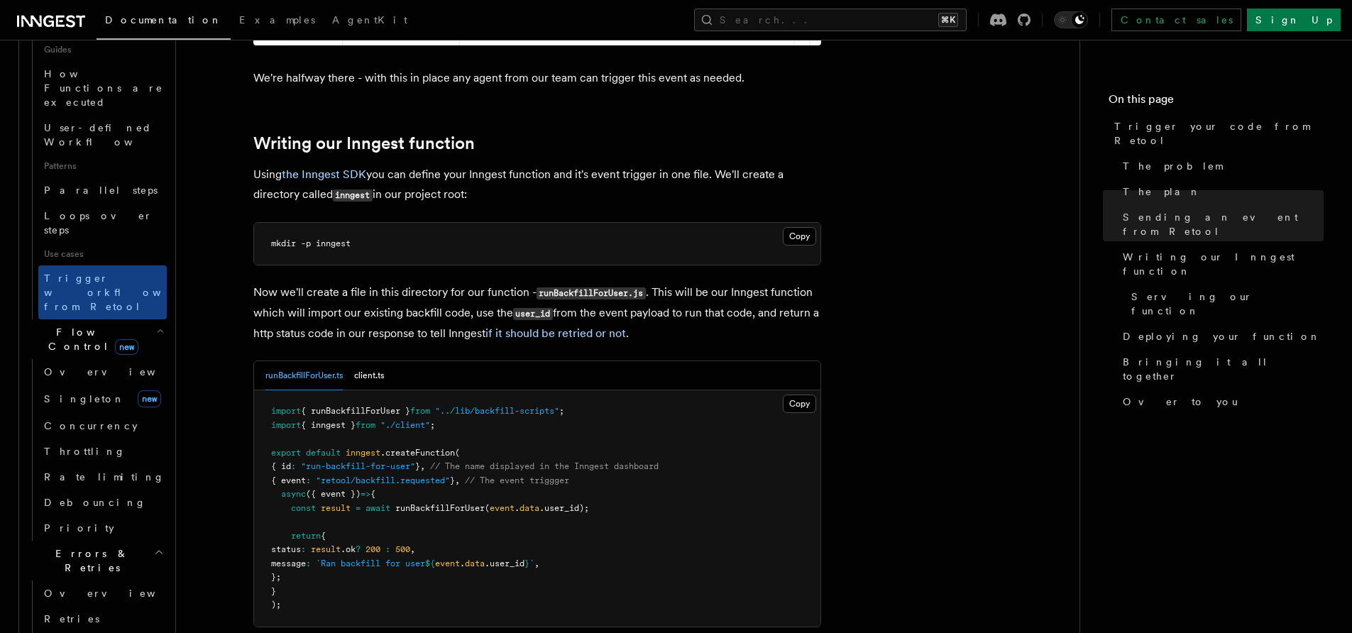
scroll to position [751, 0]
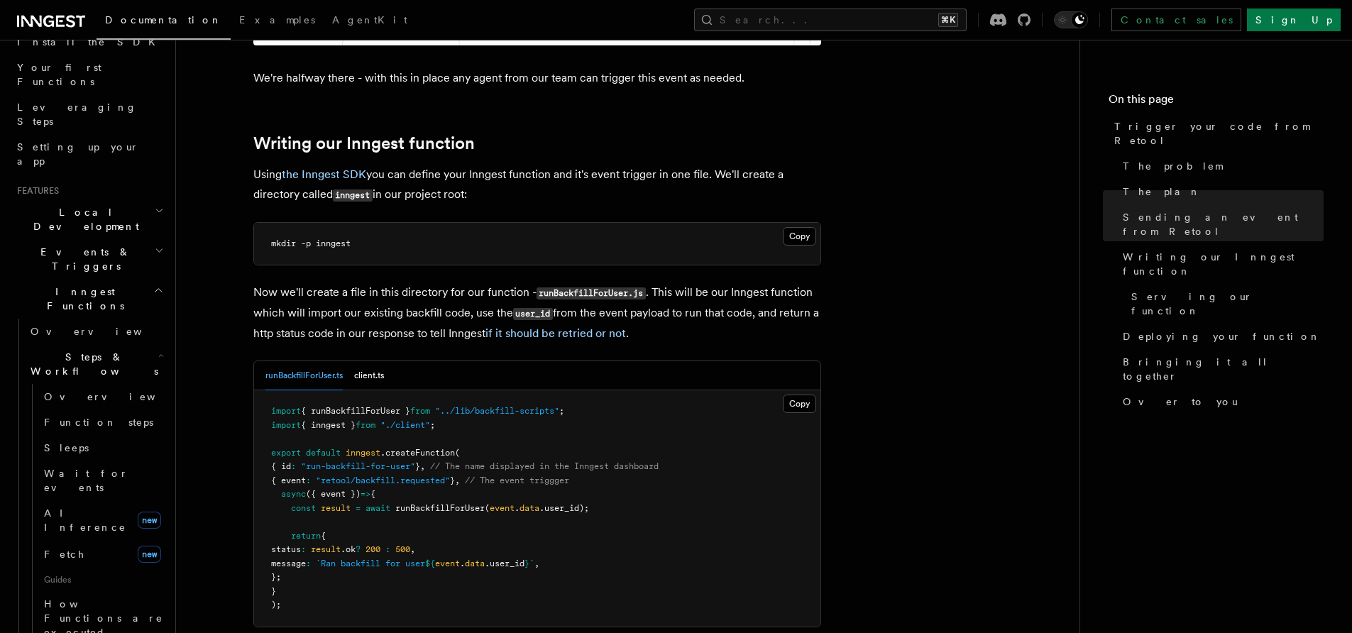
scroll to position [0, 0]
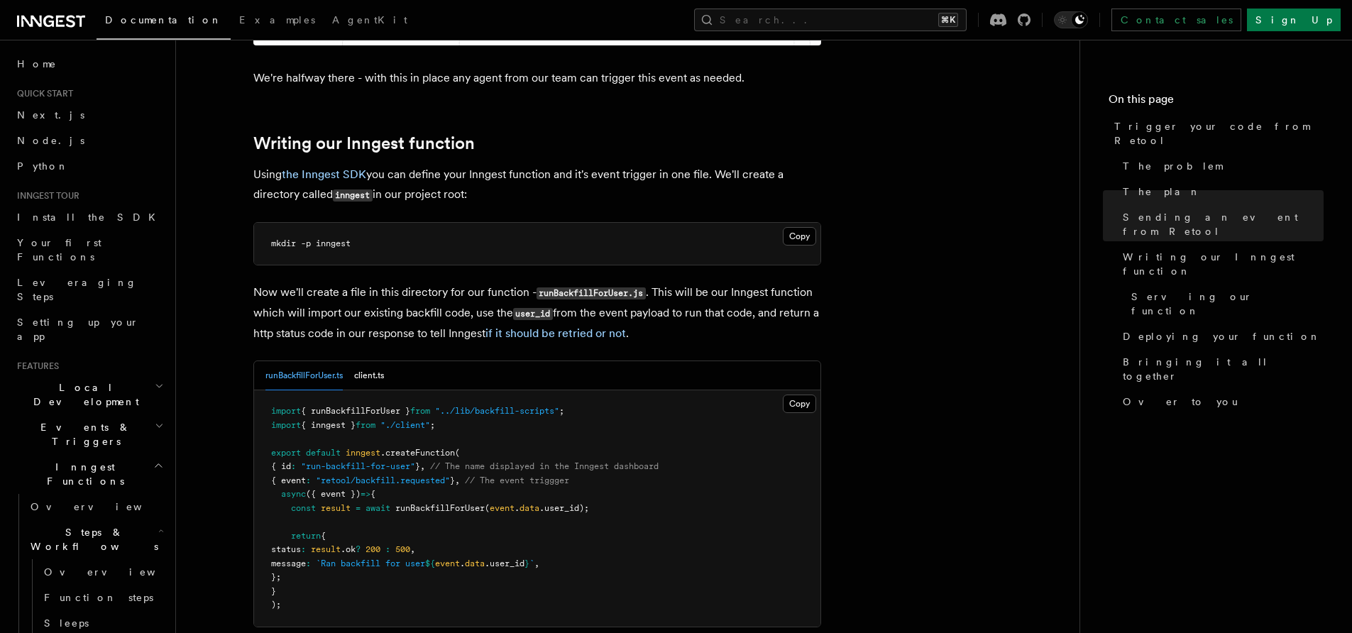
click at [113, 415] on h2 "Events & Triggers" at bounding box center [88, 435] width 155 height 40
click at [79, 510] on span "Sending events" at bounding box center [66, 523] width 71 height 26
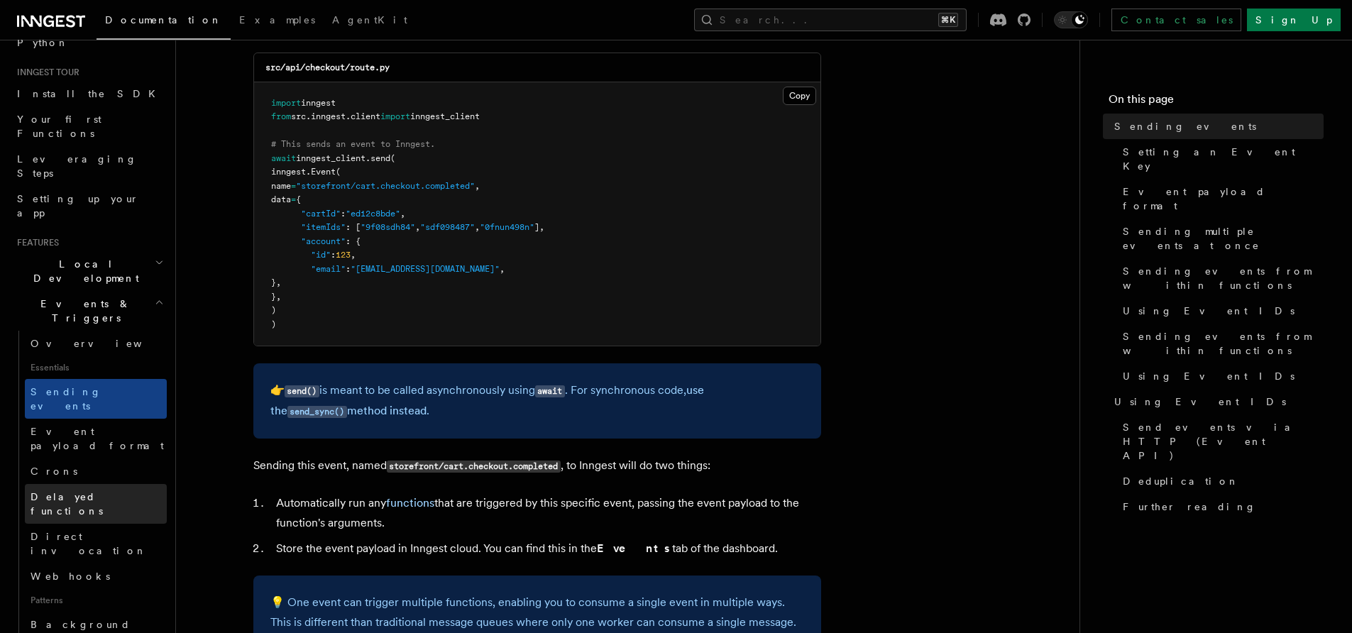
scroll to position [155, 0]
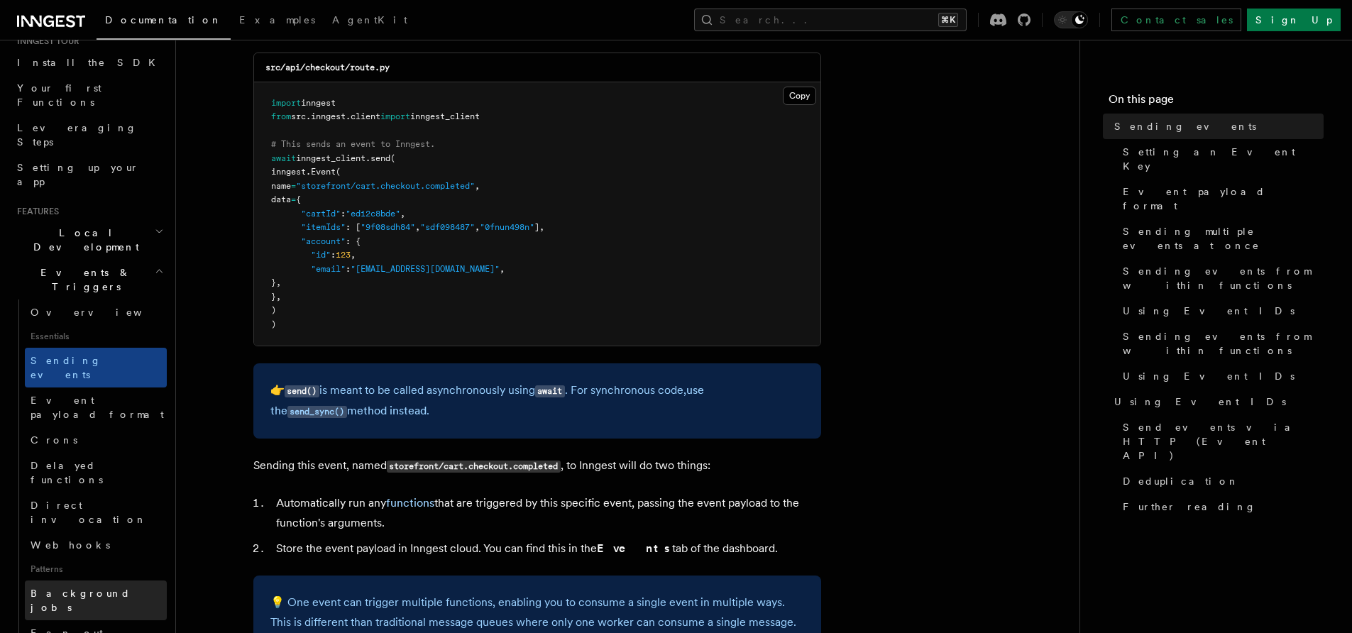
click at [55, 588] on span "Background jobs" at bounding box center [81, 601] width 100 height 26
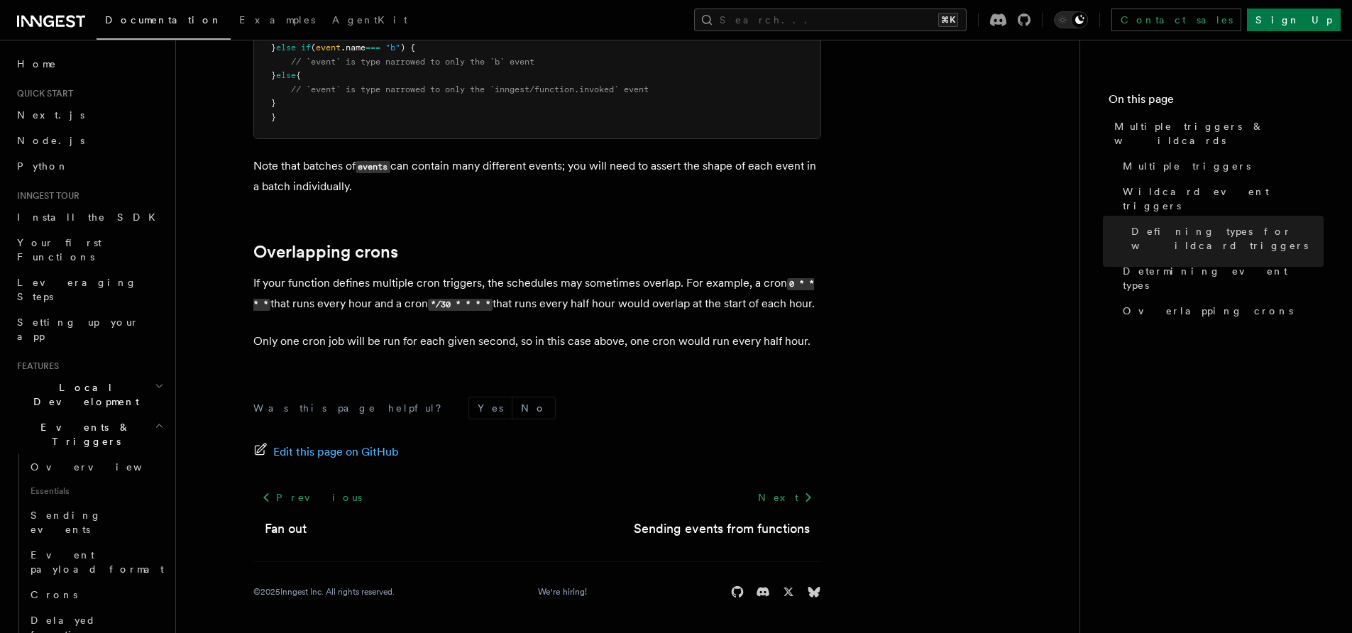
click at [77, 415] on h2 "Events & Triggers" at bounding box center [88, 435] width 155 height 40
click at [69, 460] on span "Inngest Functions" at bounding box center [82, 474] width 142 height 28
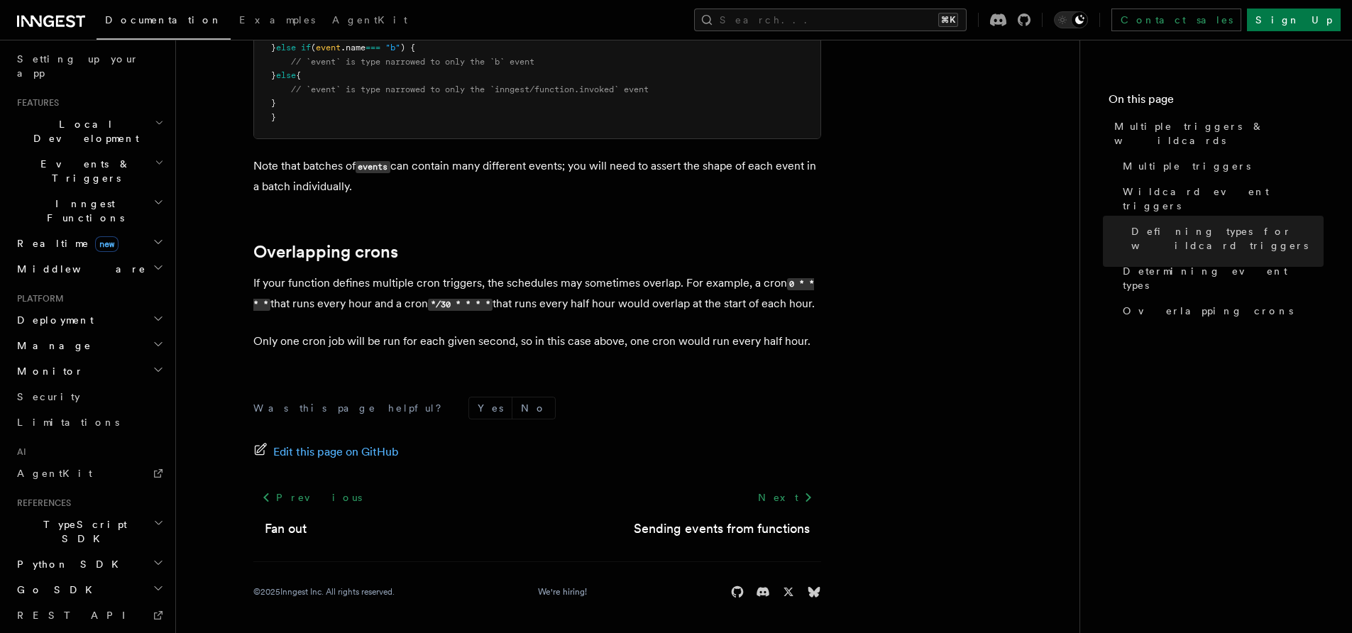
scroll to position [324, 0]
